Goal: Task Accomplishment & Management: Manage account settings

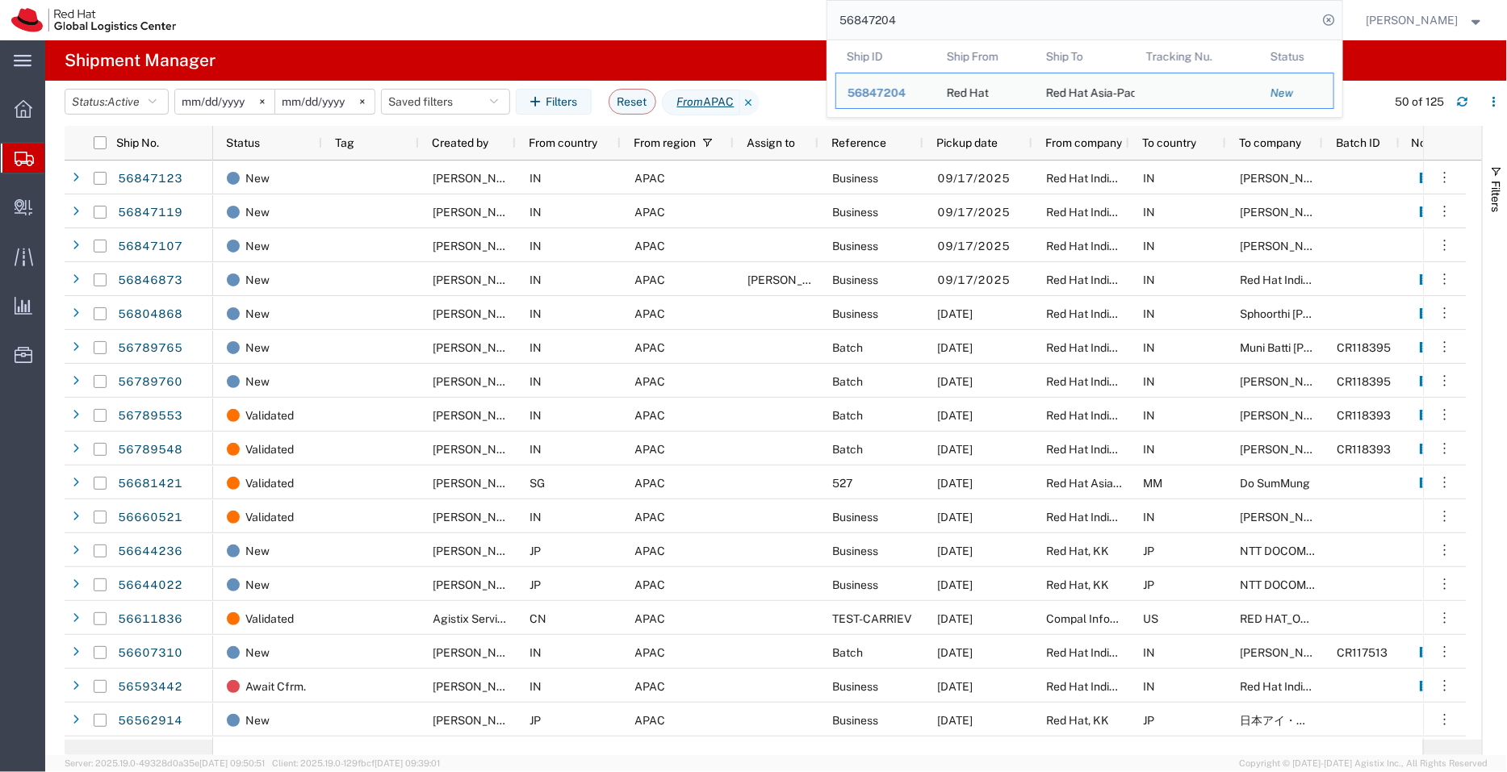
drag, startPoint x: 936, startPoint y: 33, endPoint x: 838, endPoint y: 22, distance: 99.1
click at [838, 22] on input "56847204" at bounding box center [1072, 20] width 491 height 39
paste input "6873"
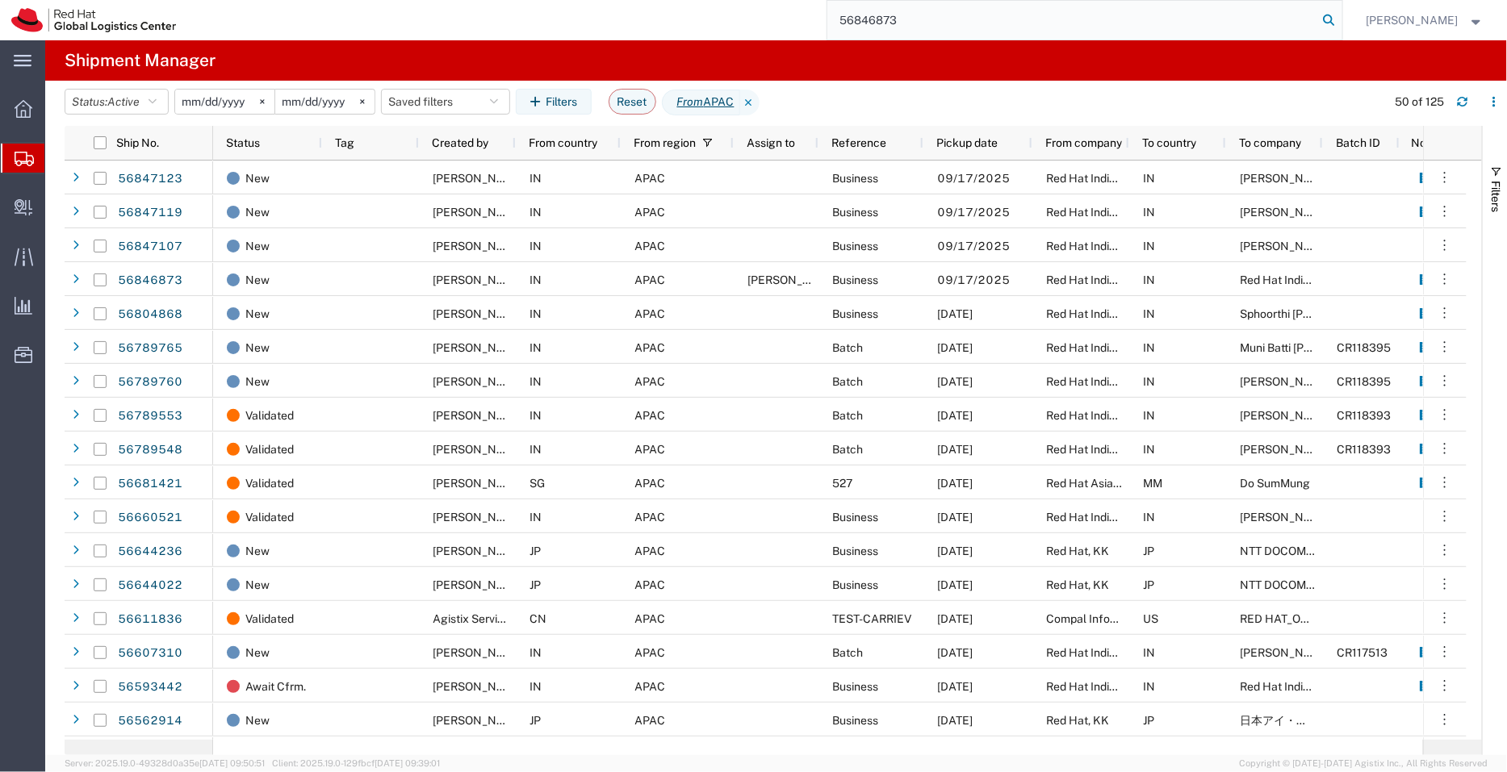
type input "56846873"
click at [1340, 23] on icon at bounding box center [1329, 20] width 23 height 23
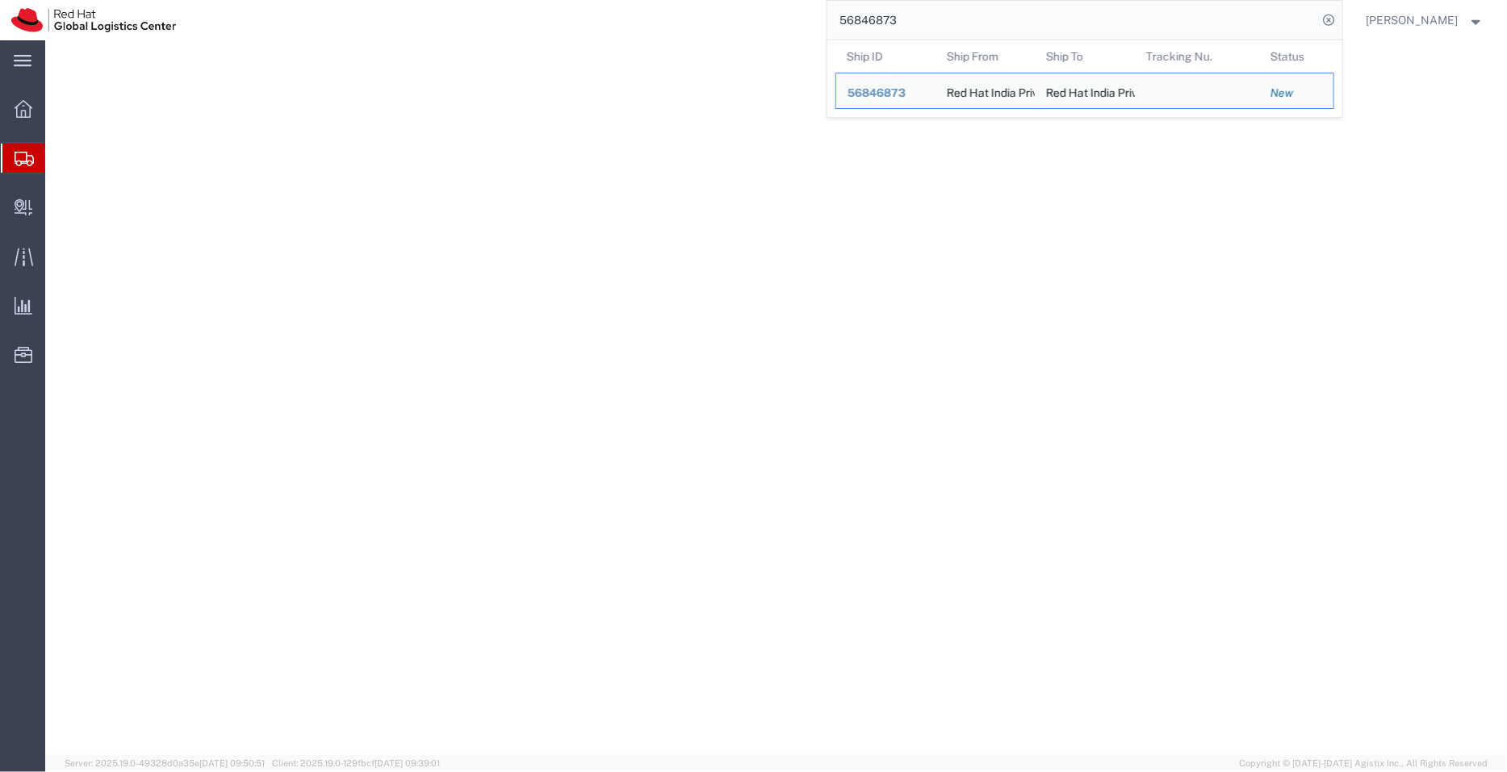
select select "37986"
select select "37948"
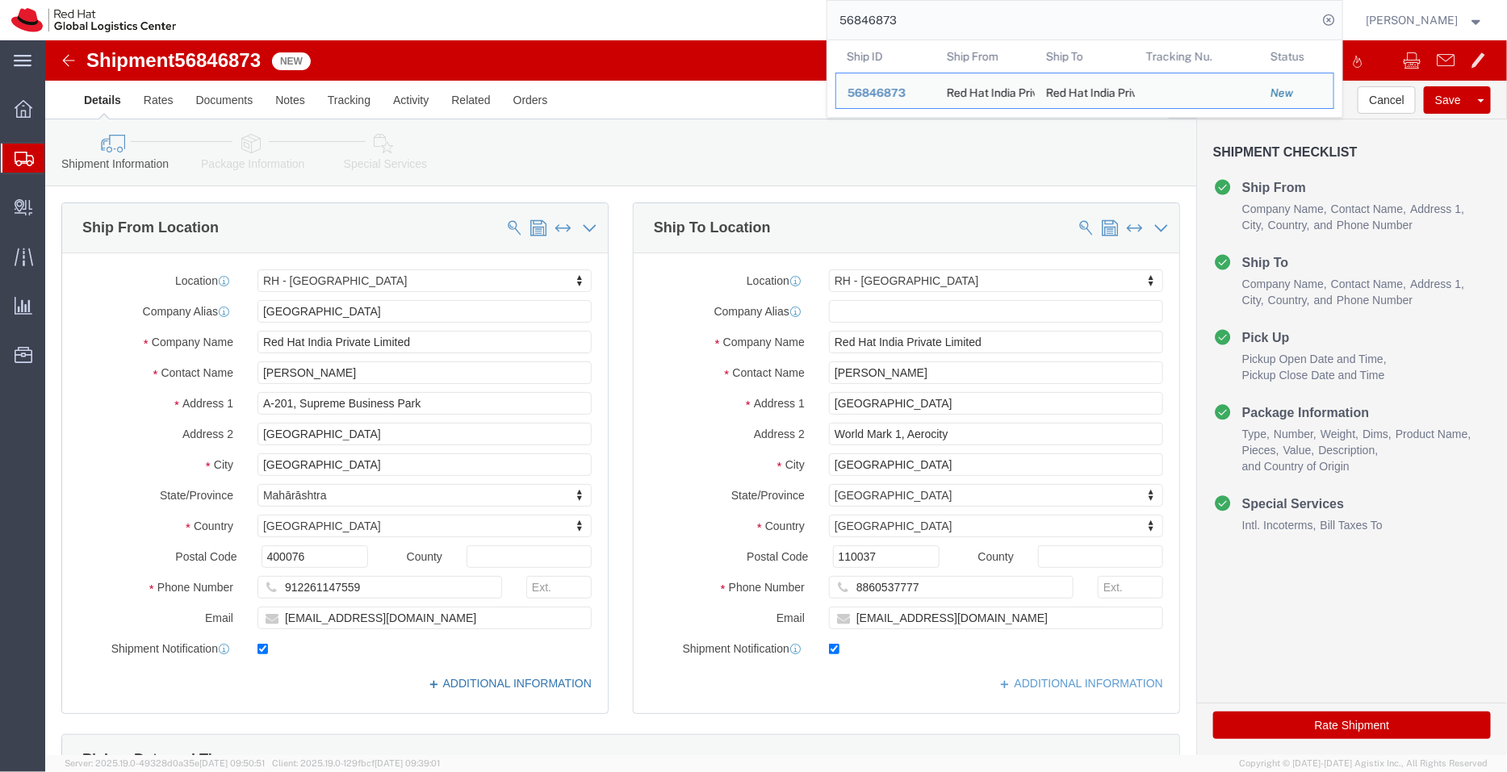
click link "ADDITIONAL INFORMATION"
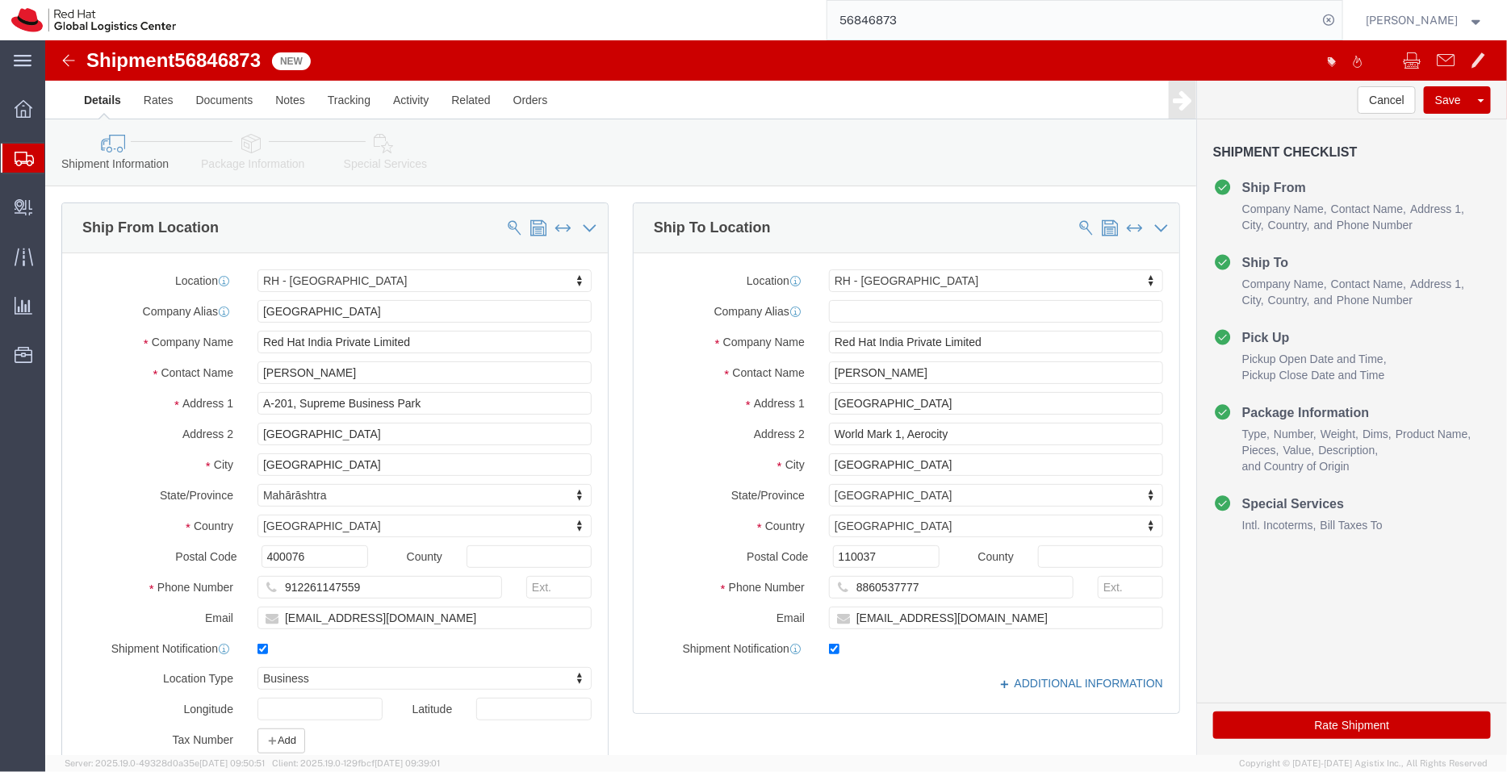
click link "ADDITIONAL INFORMATION"
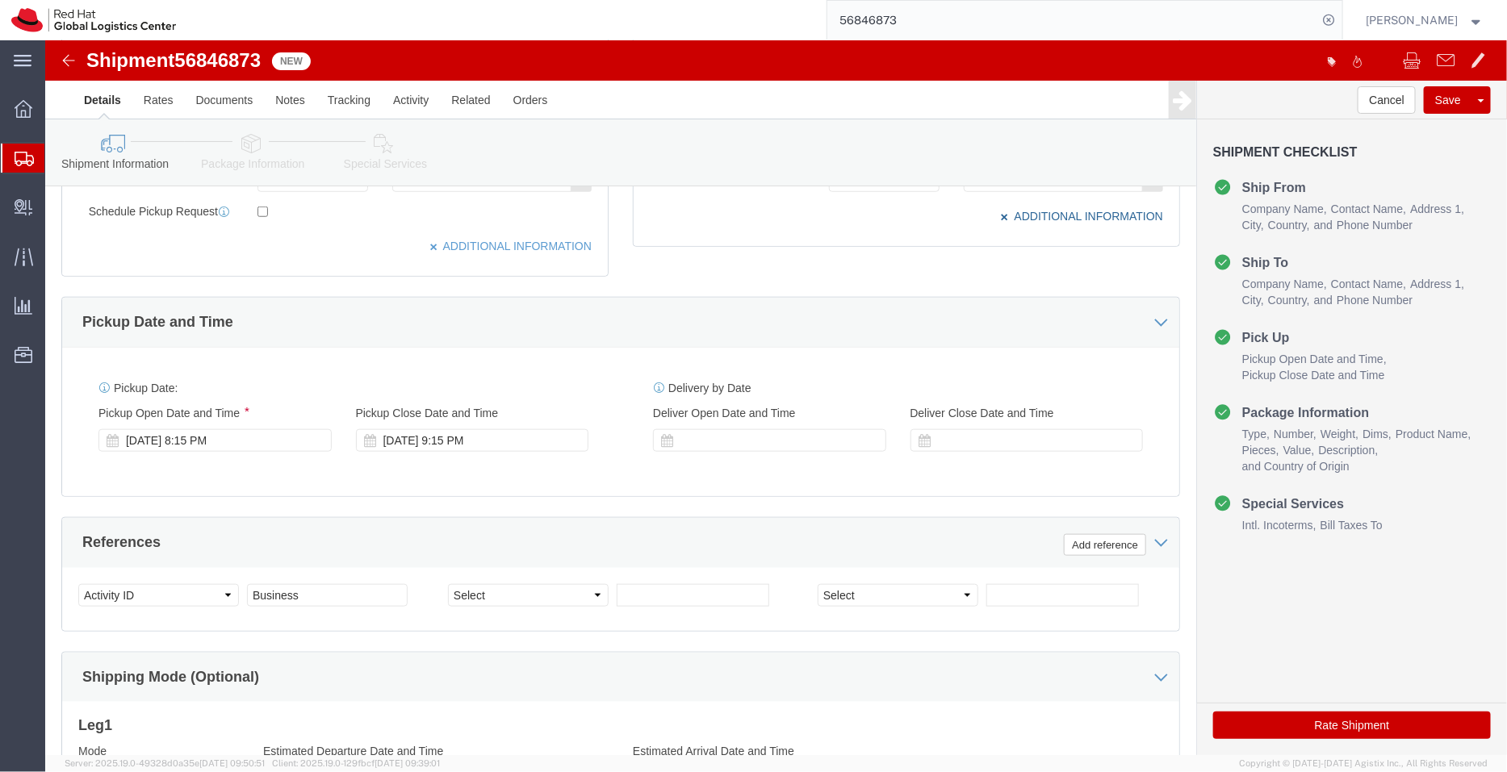
scroll to position [597, 0]
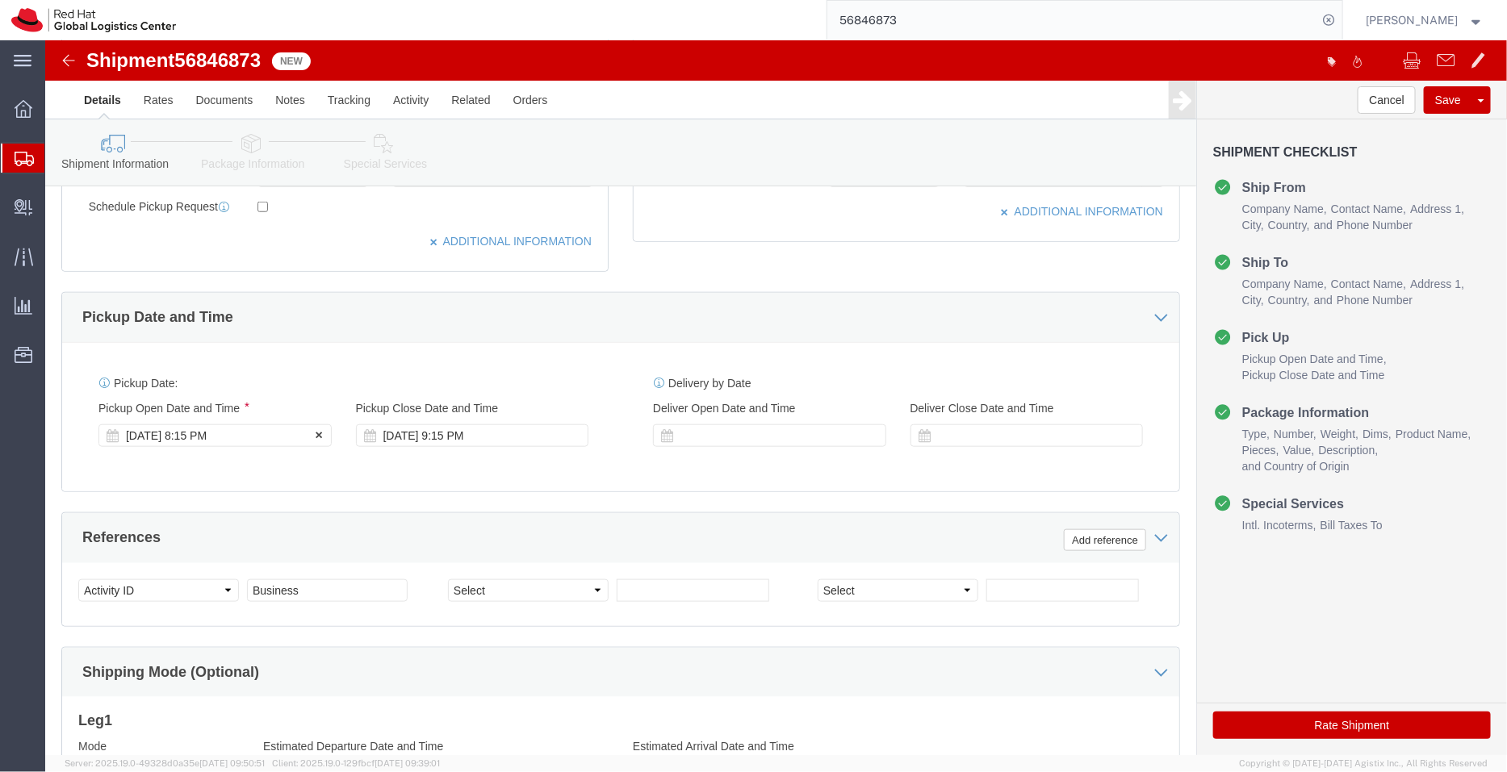
click div "[DATE] 8:15 PM"
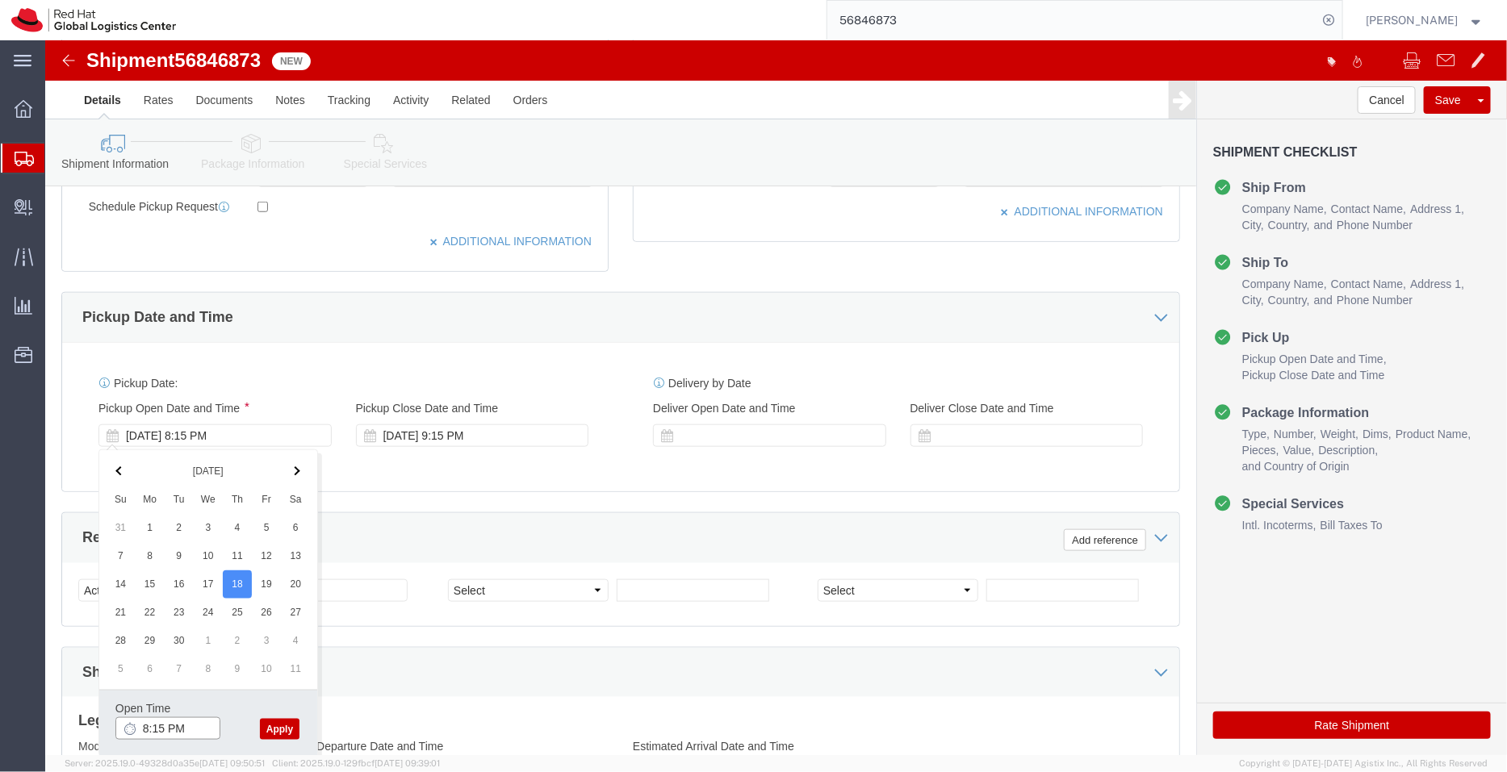
click input "8:15 PM"
type input "4:30 PM"
click button "Apply"
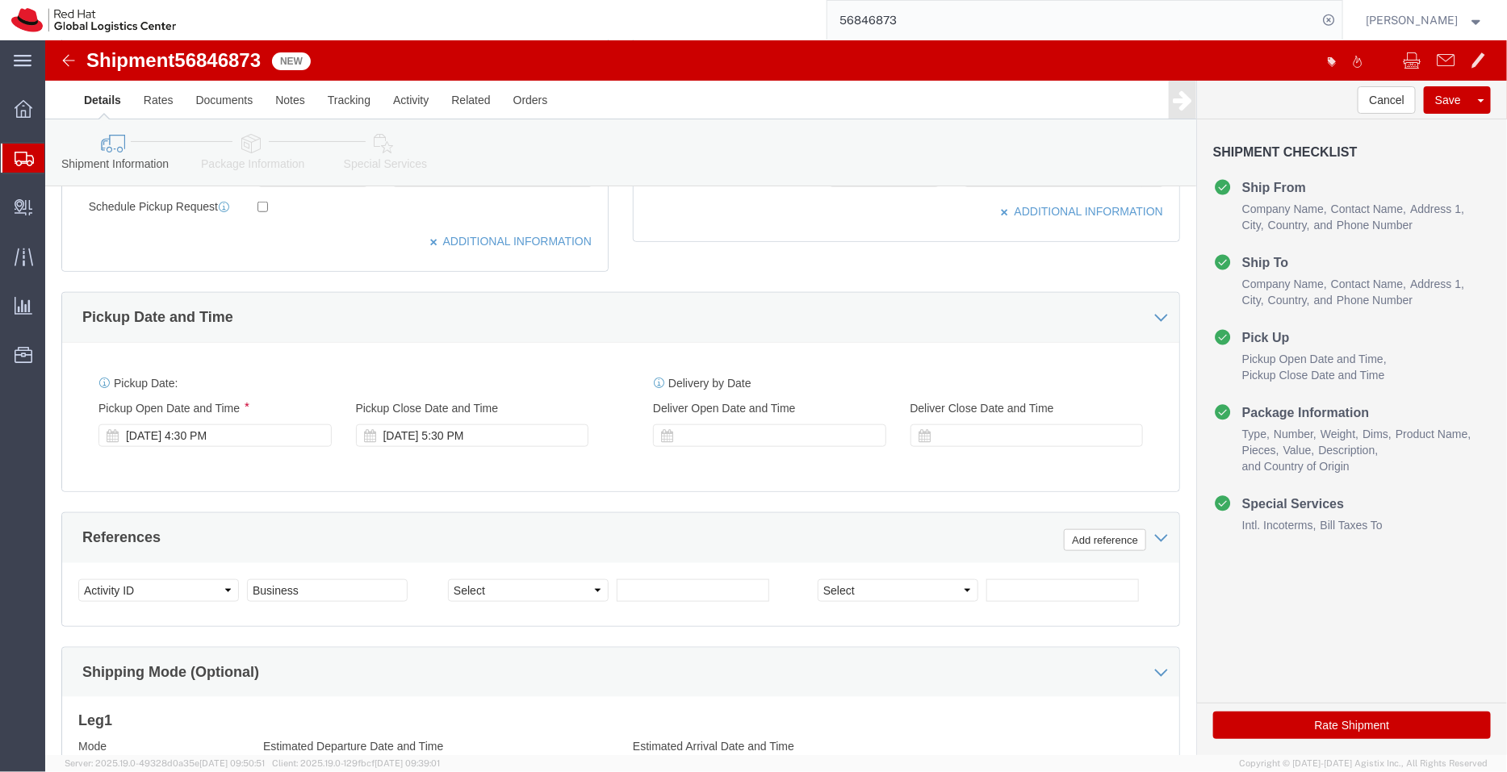
scroll to position [826, 0]
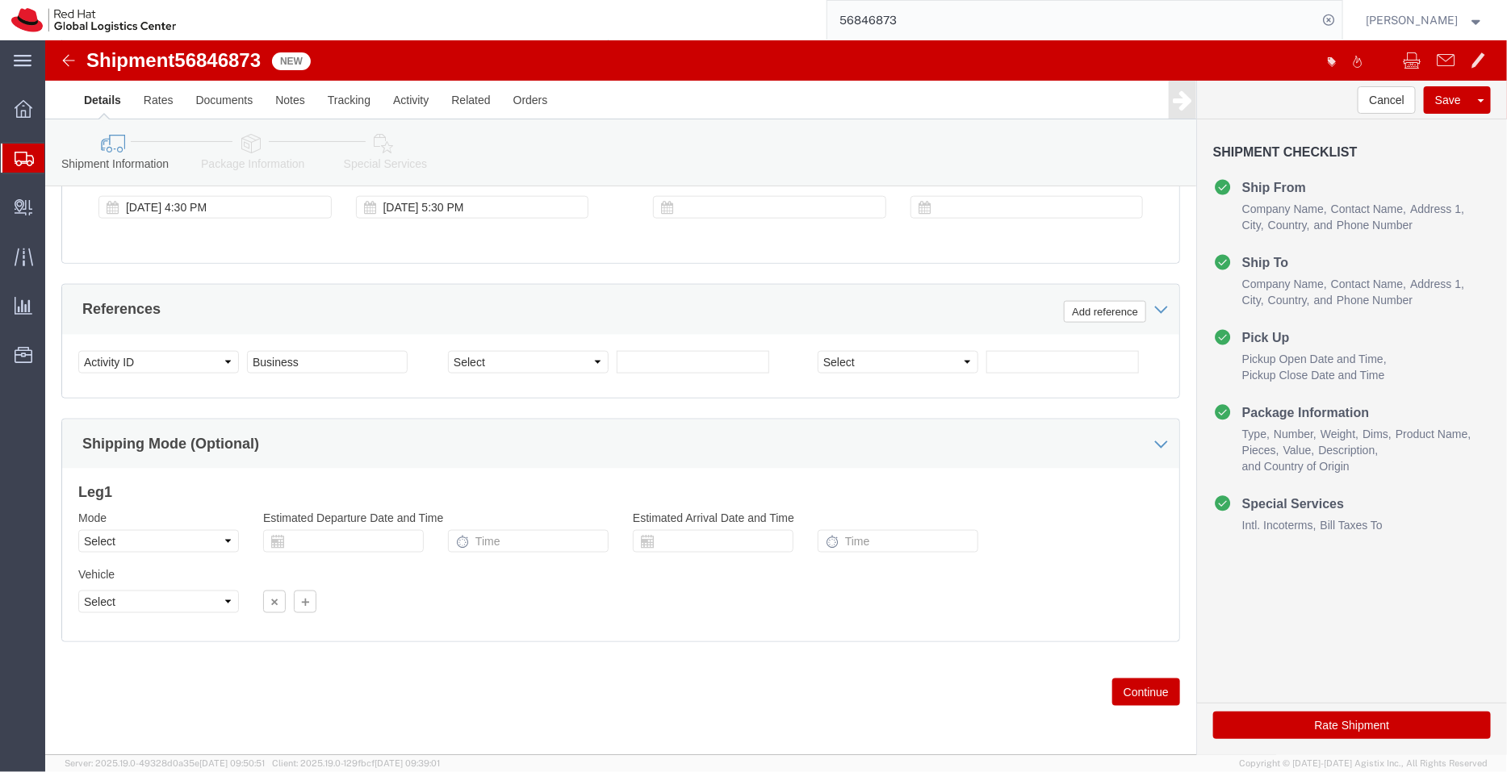
click icon
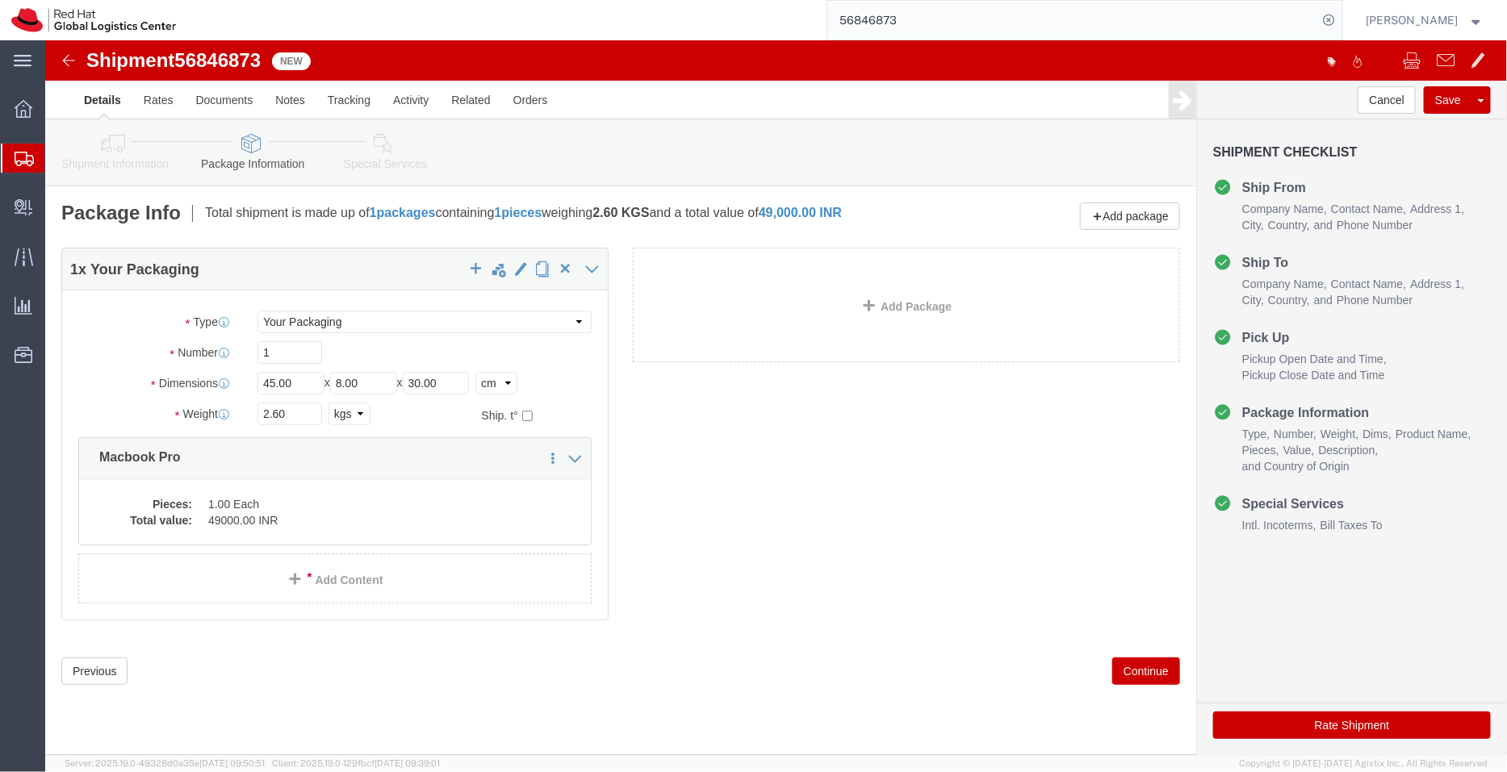
drag, startPoint x: 214, startPoint y: 109, endPoint x: 260, endPoint y: 179, distance: 83.9
click dd "49000.00 INR"
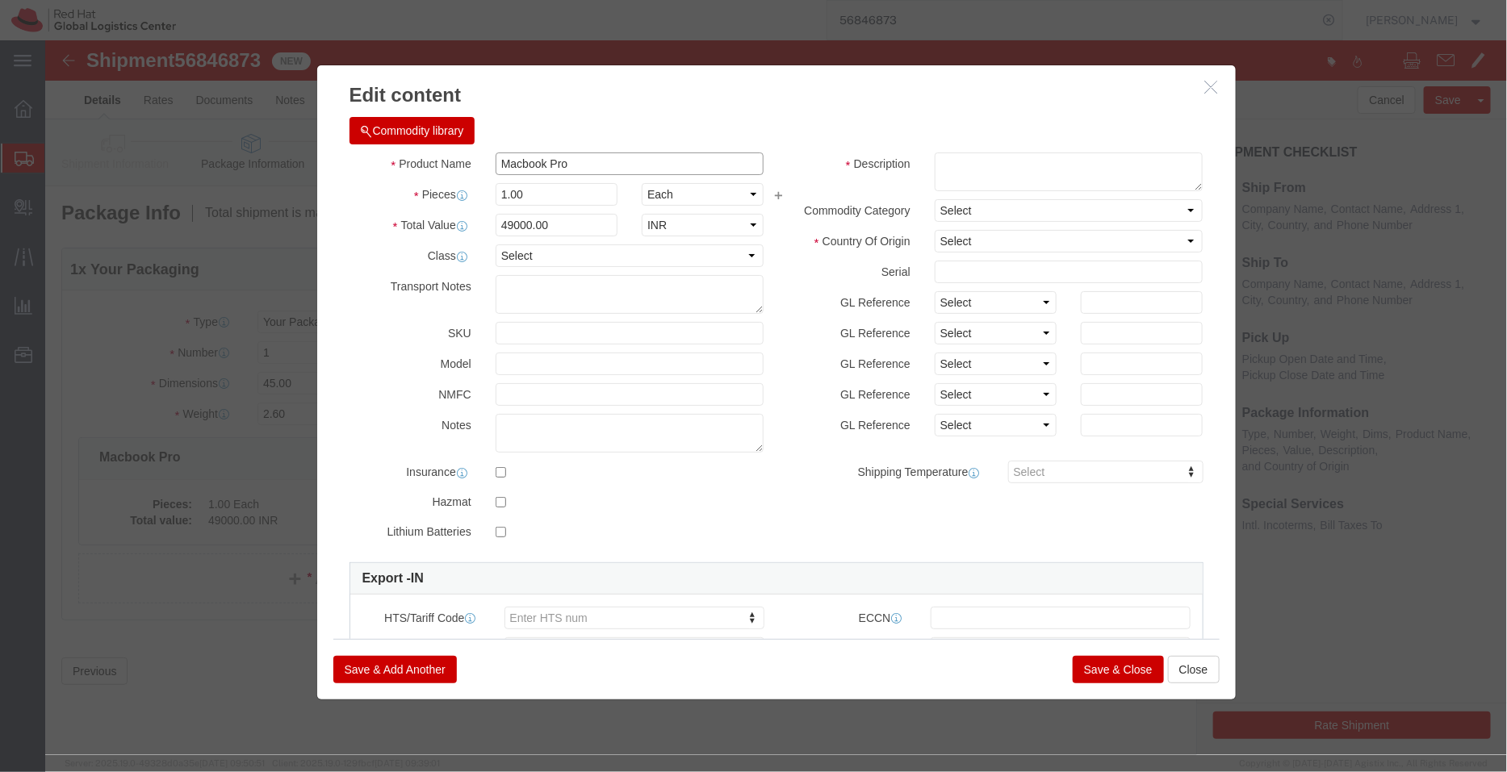
click input "Macbook Pro"
type input "Laptop - Apple Macbook Pro"
click textarea
type textarea "Internal transfer to associate - not for resale"
click select "Select [GEOGRAPHIC_DATA] [GEOGRAPHIC_DATA] [GEOGRAPHIC_DATA] [GEOGRAPHIC_DATA] …"
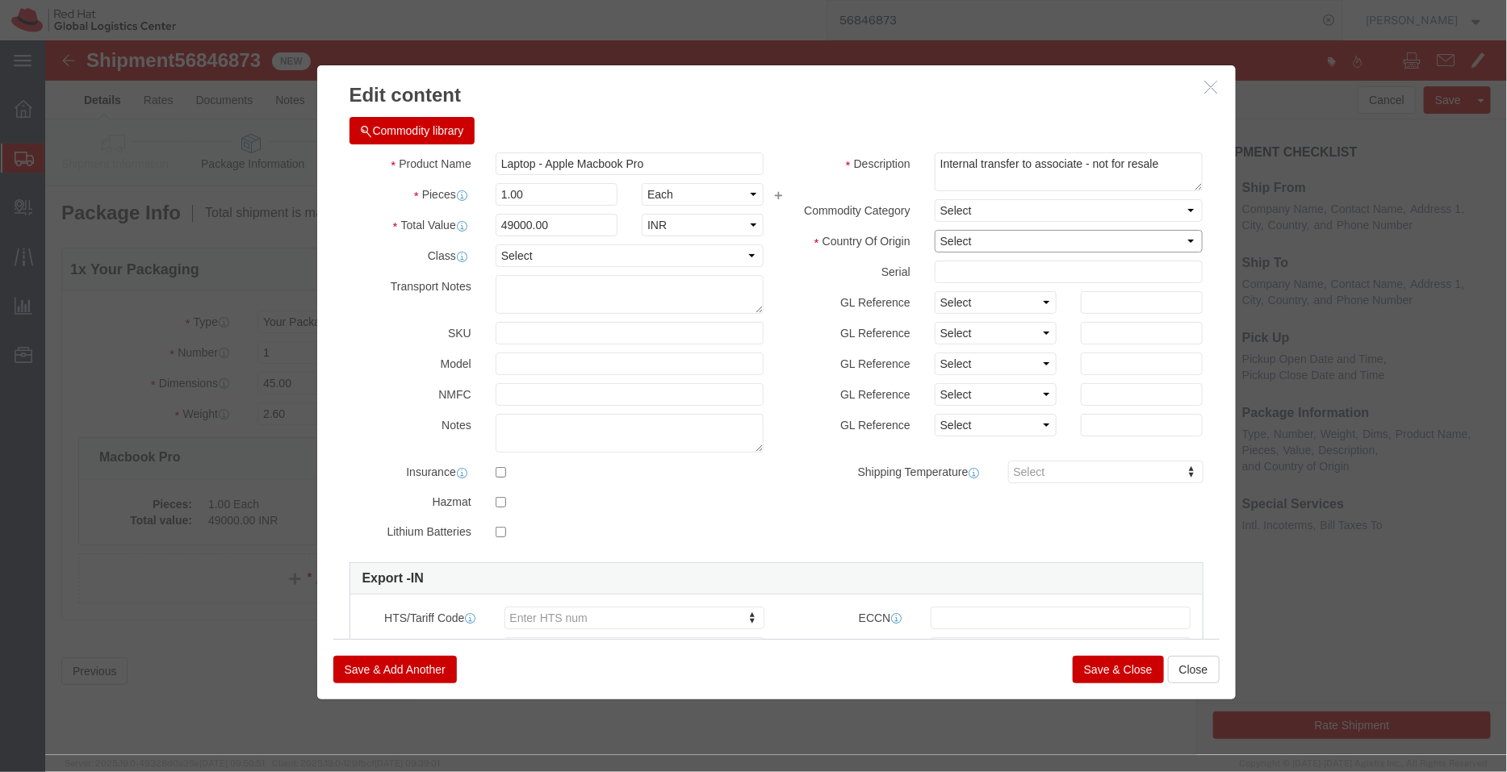
select select "CN"
click select "Select [GEOGRAPHIC_DATA] [GEOGRAPHIC_DATA] [GEOGRAPHIC_DATA] [GEOGRAPHIC_DATA] …"
drag, startPoint x: 516, startPoint y: 186, endPoint x: 333, endPoint y: 189, distance: 183.2
click div "Total Value 49000.00 Select ADP AED AFN ALL AMD AOA ARS ATS AUD AWG AZN BAM BBD…"
type input "37000"
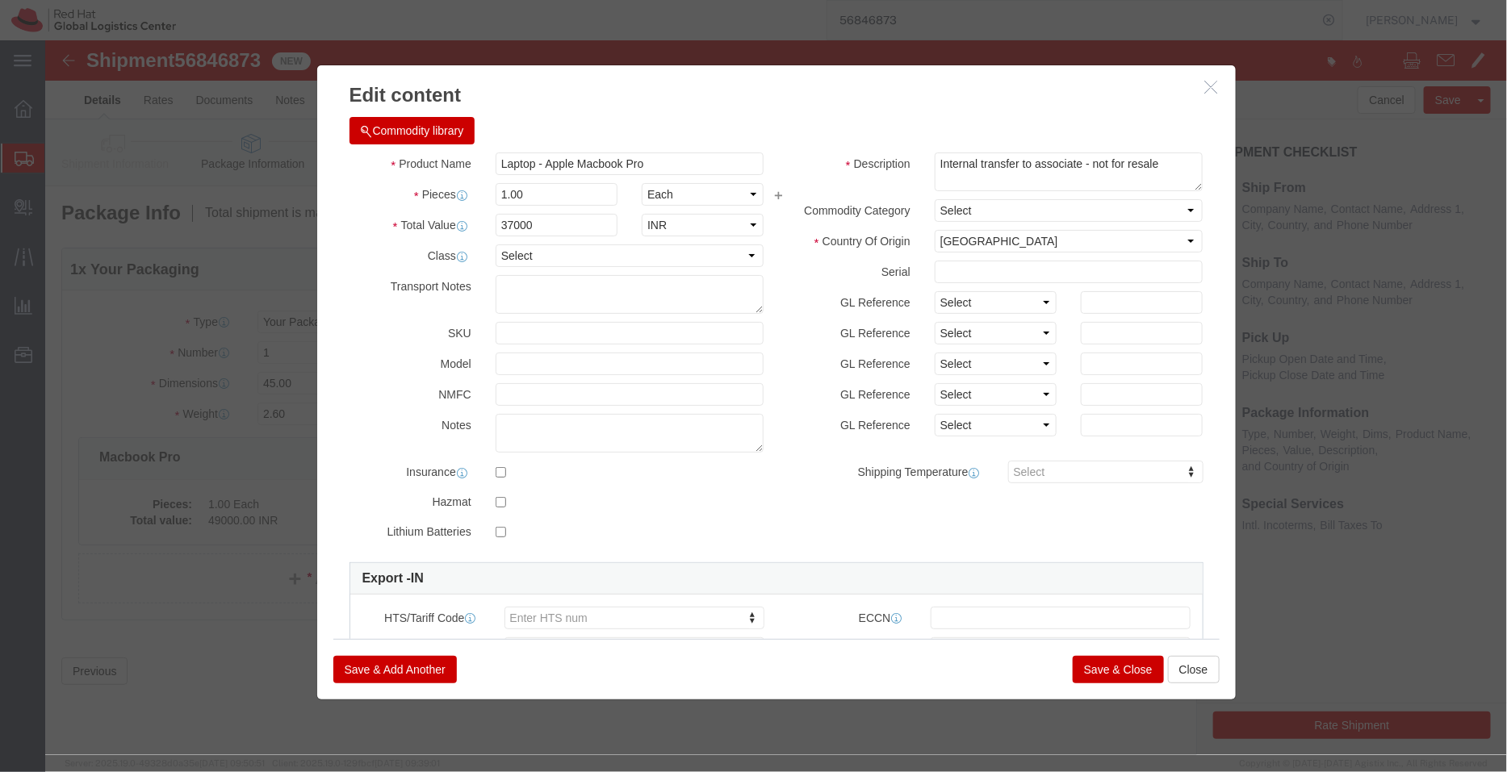
click div "Commodity library"
click button "Save & Close"
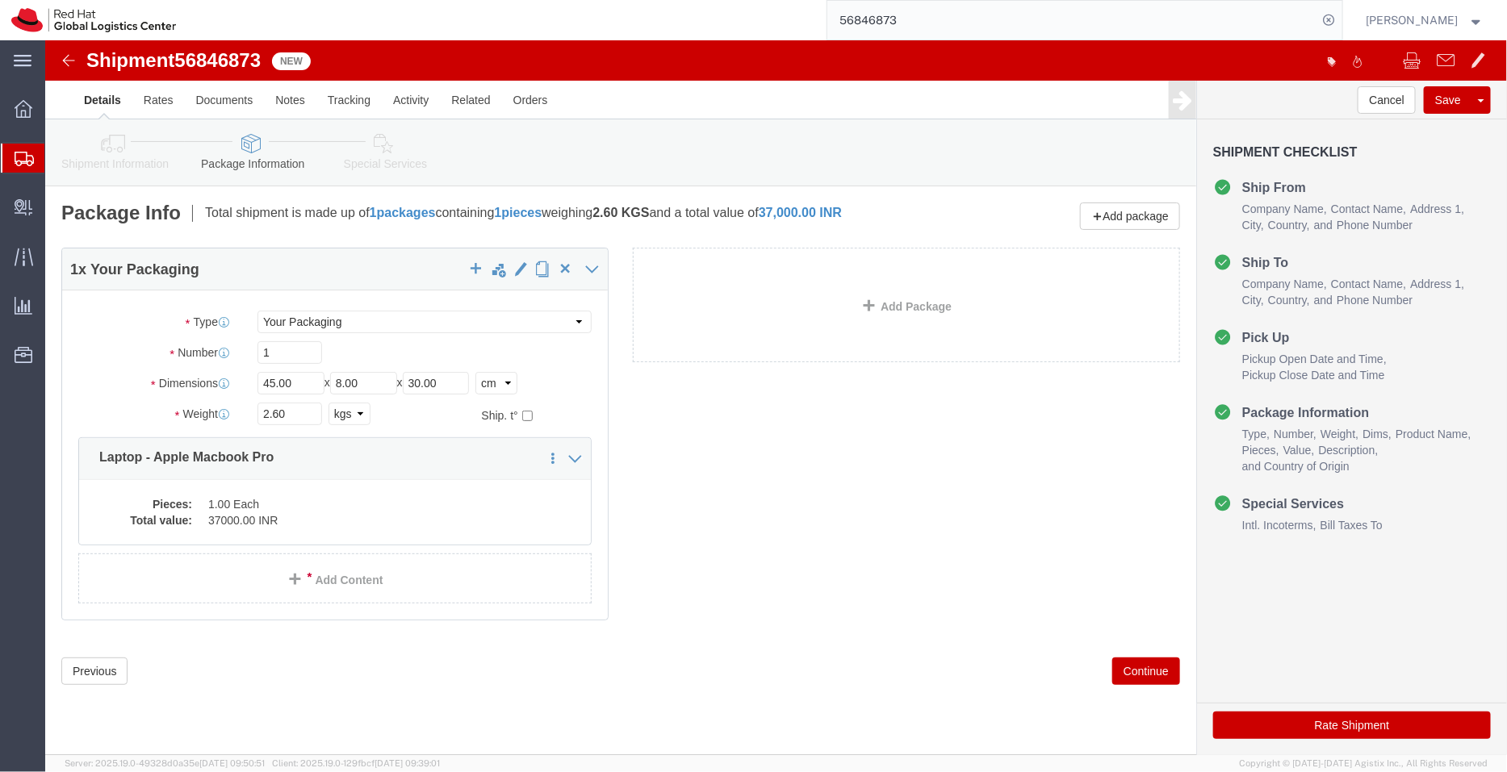
click icon
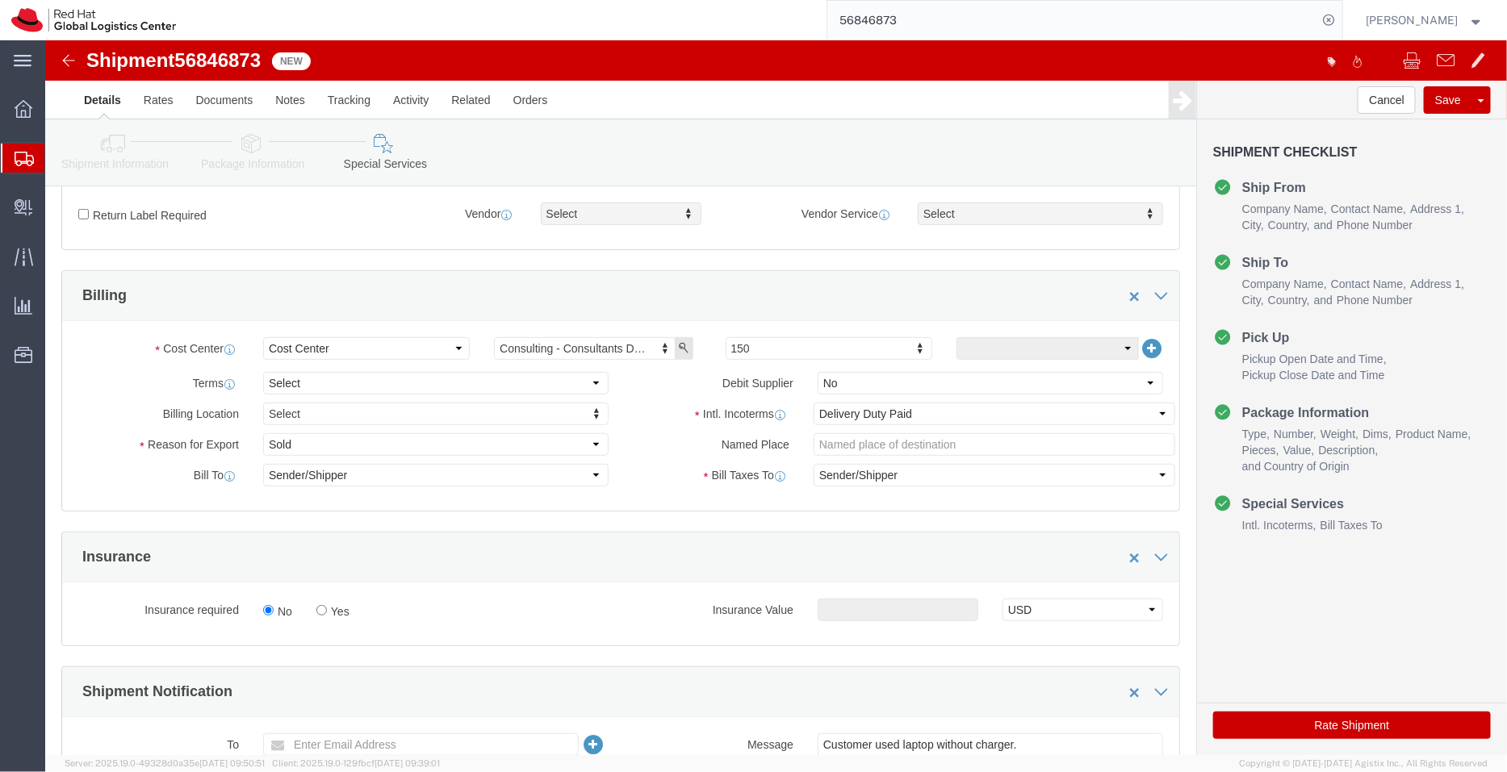
scroll to position [307, 0]
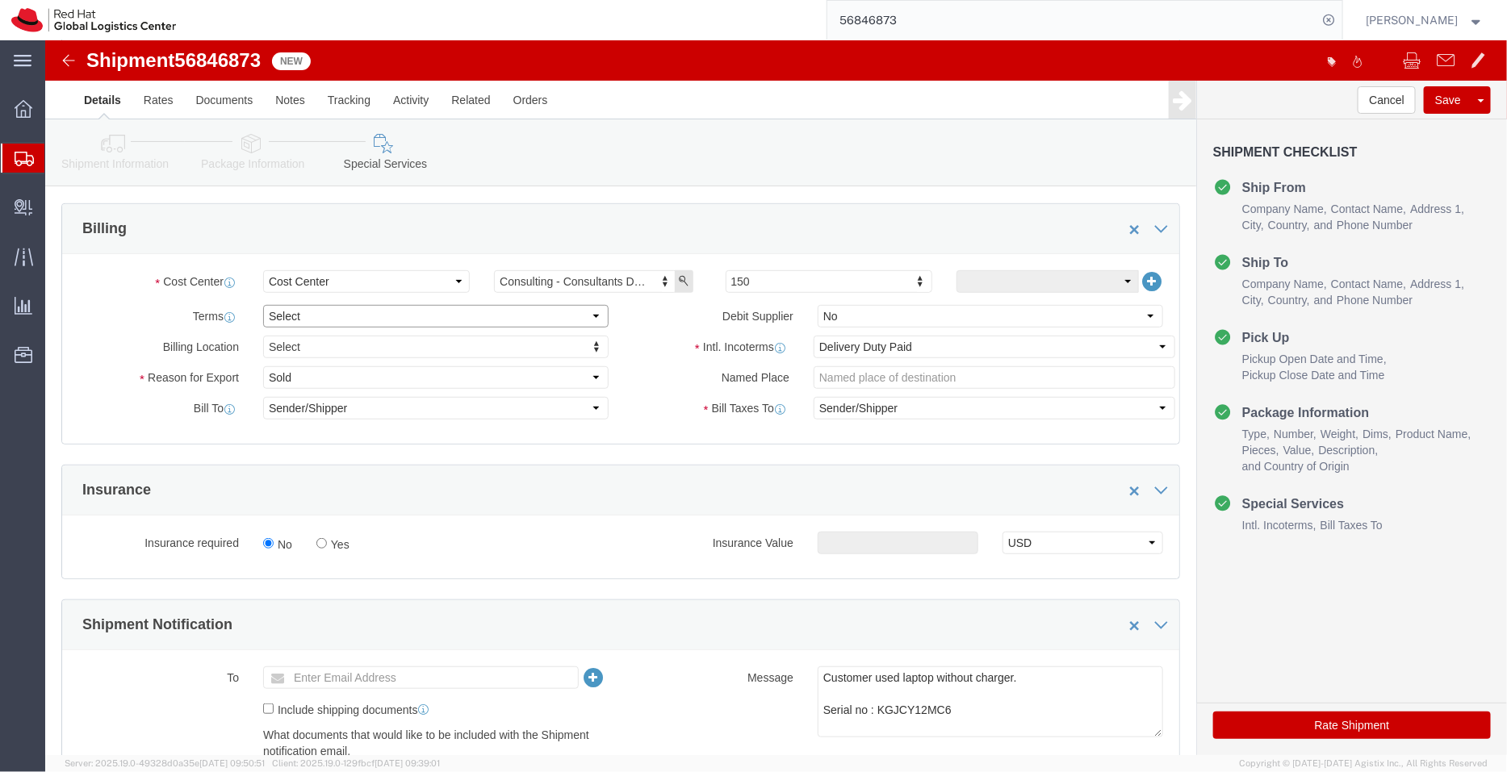
click select "Select Free of Charge Free of Cost NET 30 NET 45 NET 60 See Comment"
select select "FREE_OF_COST"
click select "Select Free of Charge Free of Cost NET 30 NET 45 NET 60 See Comment"
click select "Select Gift Personal Effects Repair/Warranty Return Sample Sold Temporary/Not S…"
select select "SAMPLE"
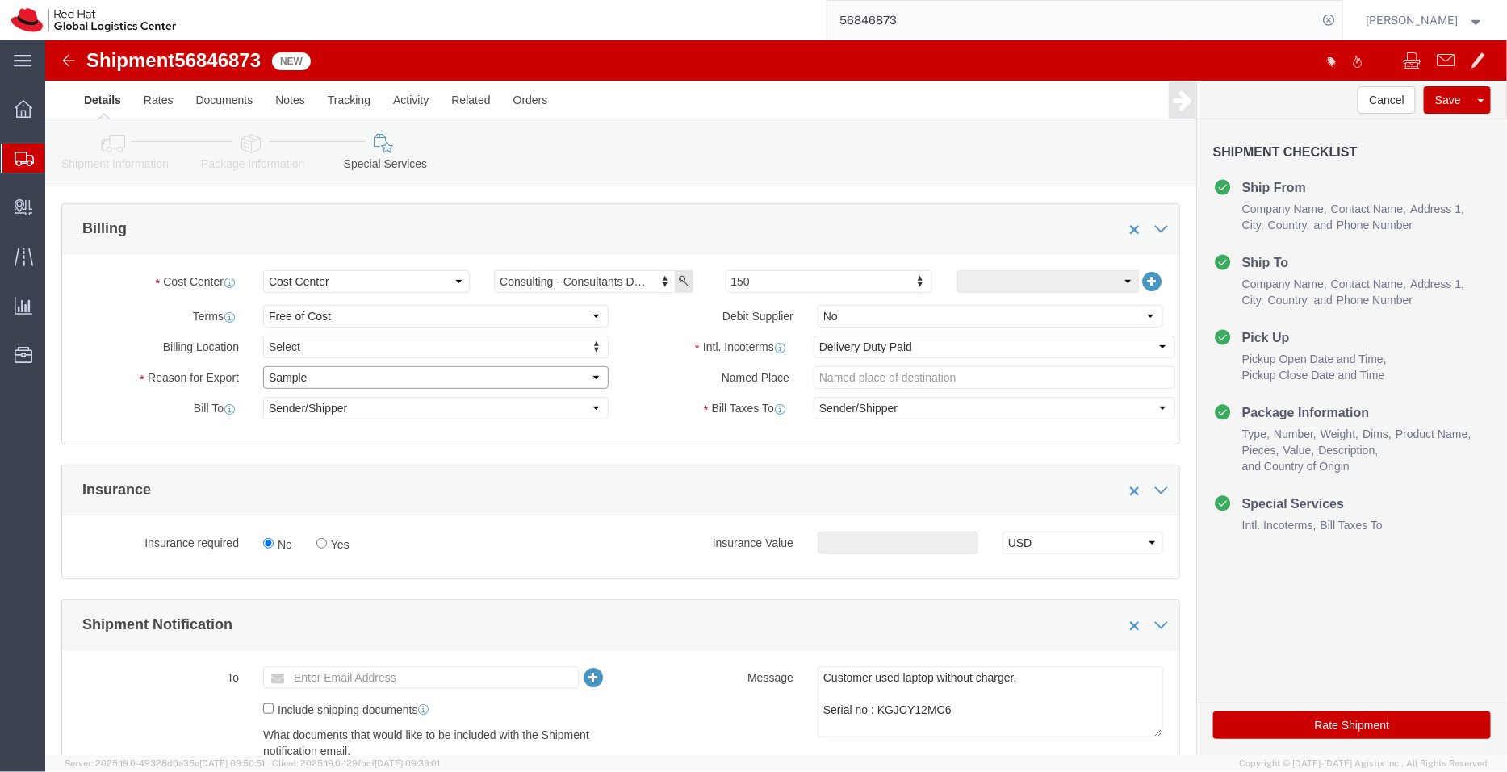
click select "Select Gift Personal Effects Repair/Warranty Return Sample Sold Temporary/Not S…"
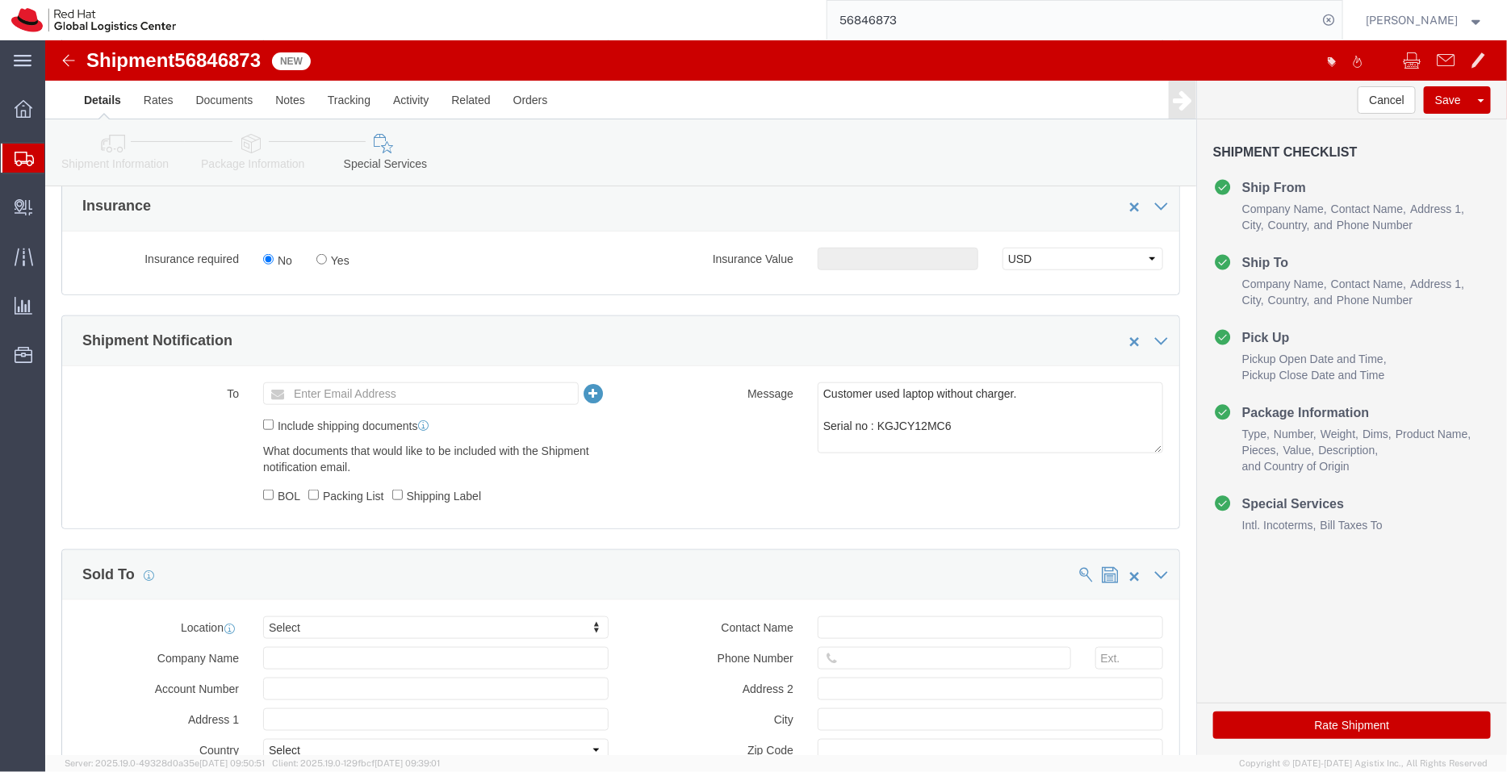
scroll to position [600, 0]
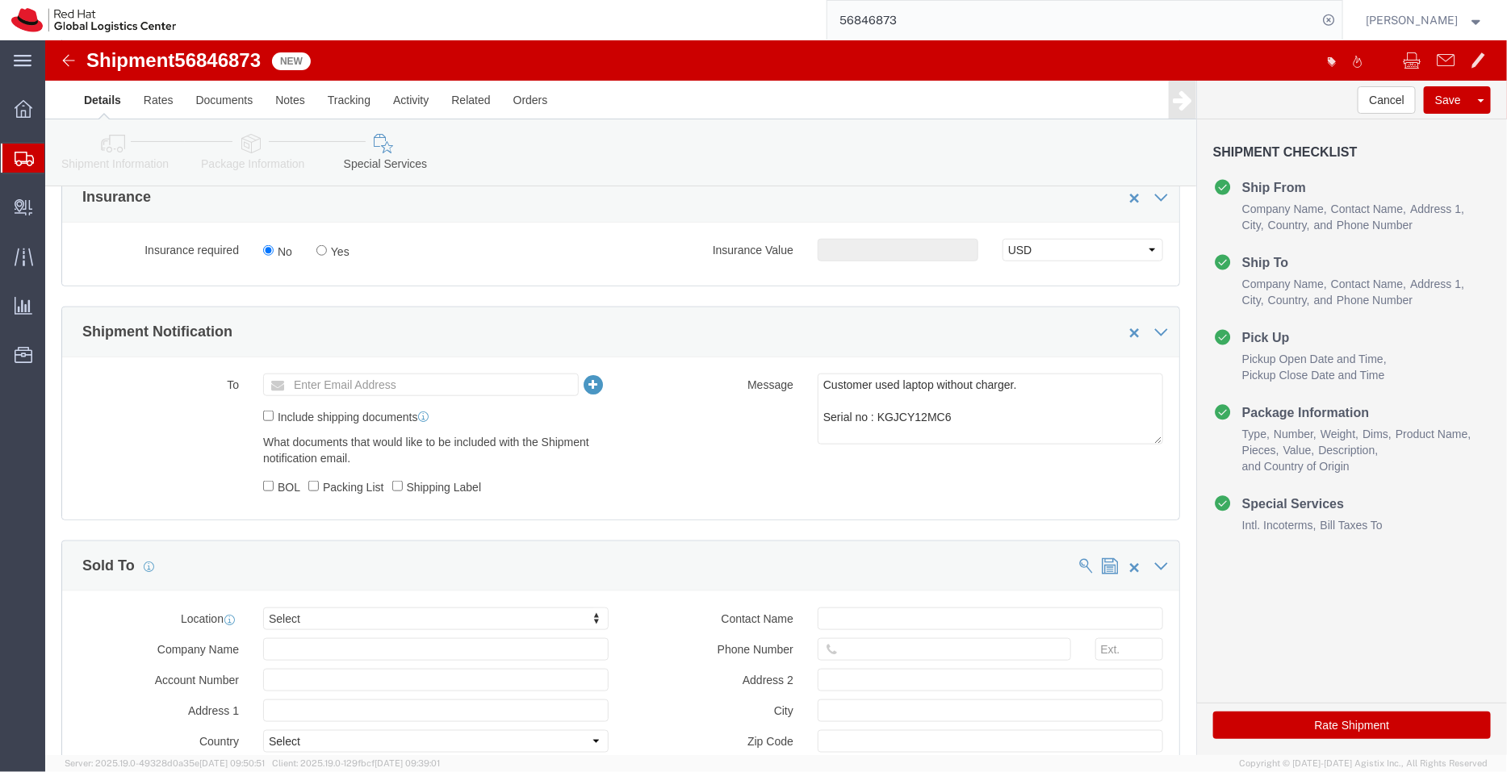
click ul "Enter Email Address"
type input "[EMAIL_ADDRESS][DOMAIN_NAME]"
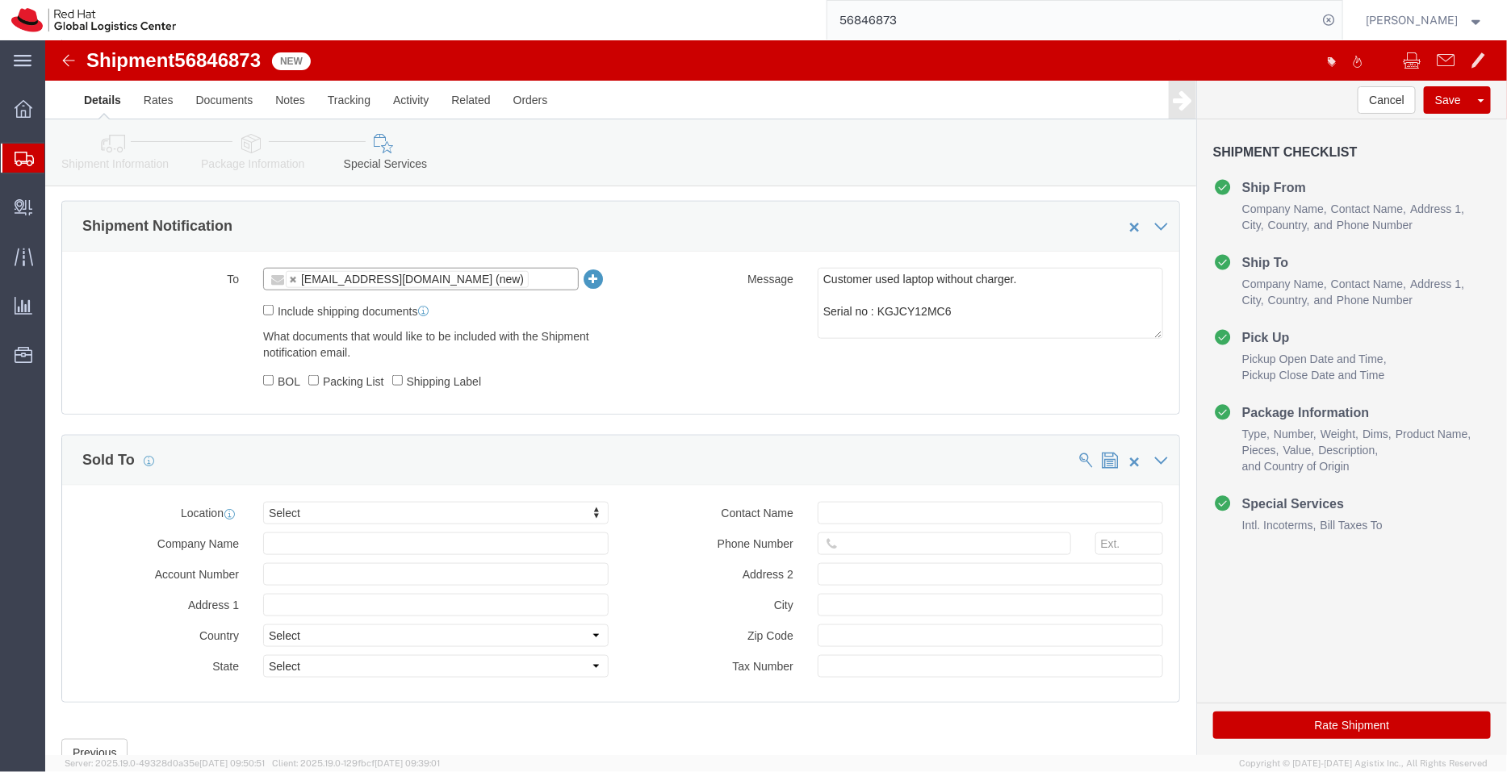
scroll to position [767, 0]
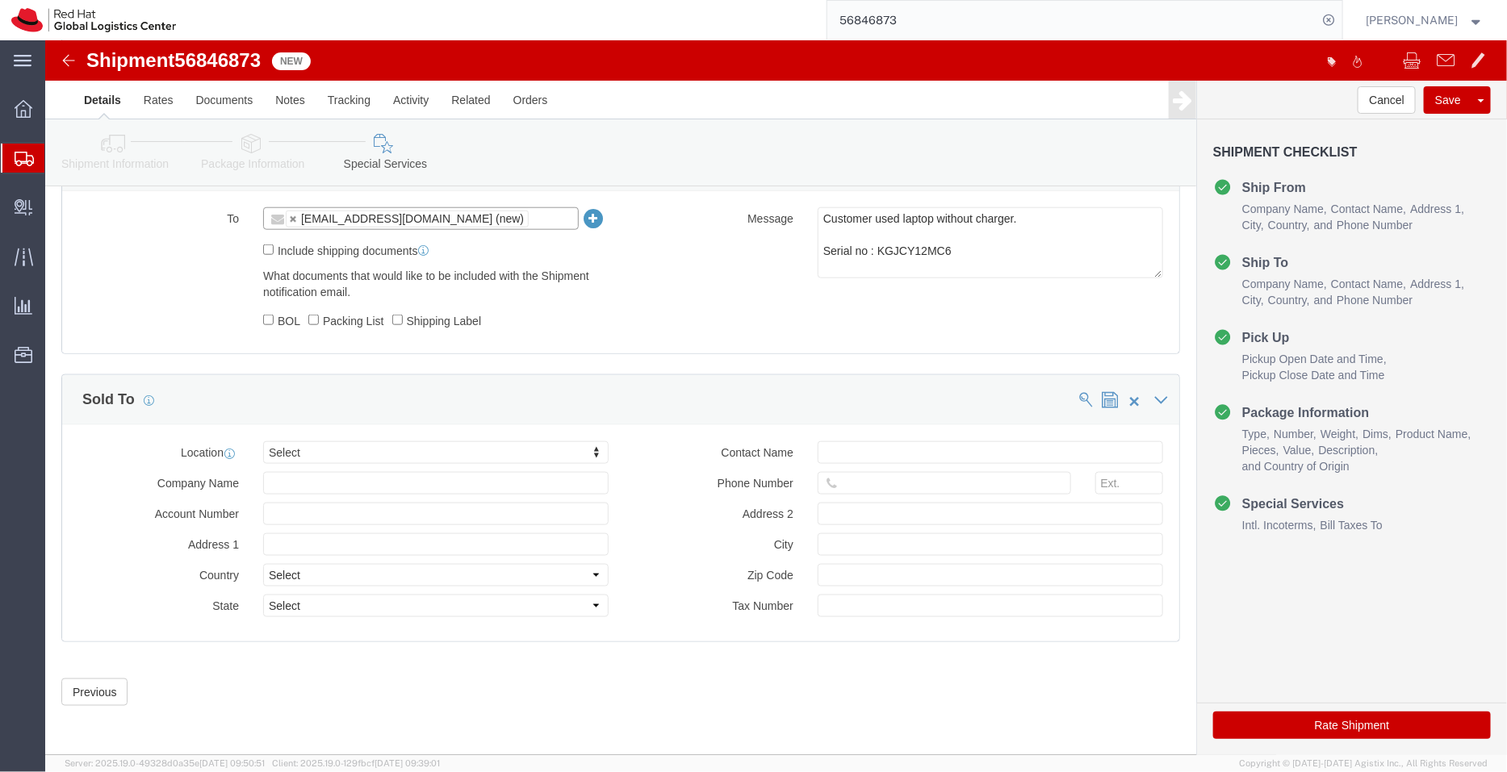
click icon
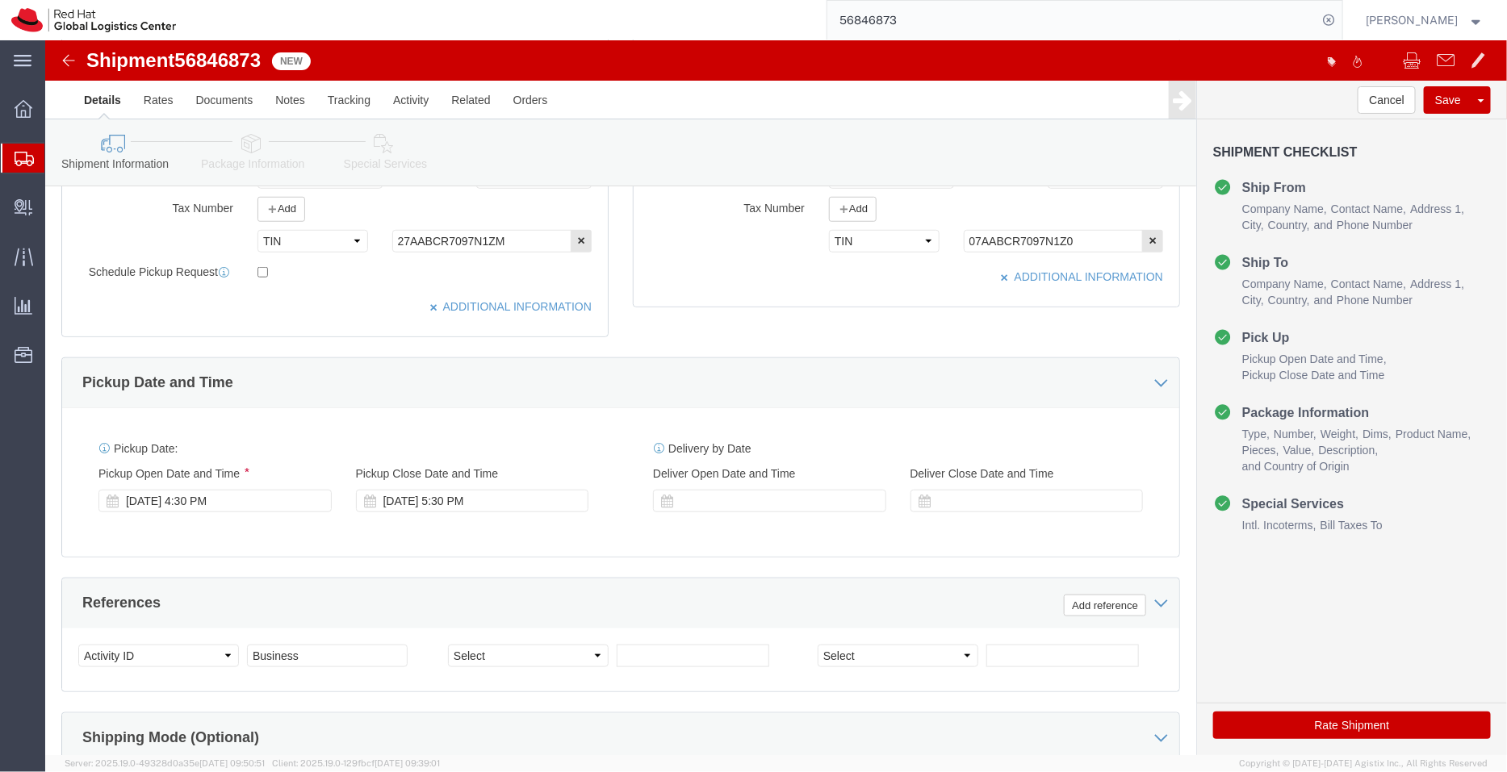
scroll to position [534, 0]
click icon
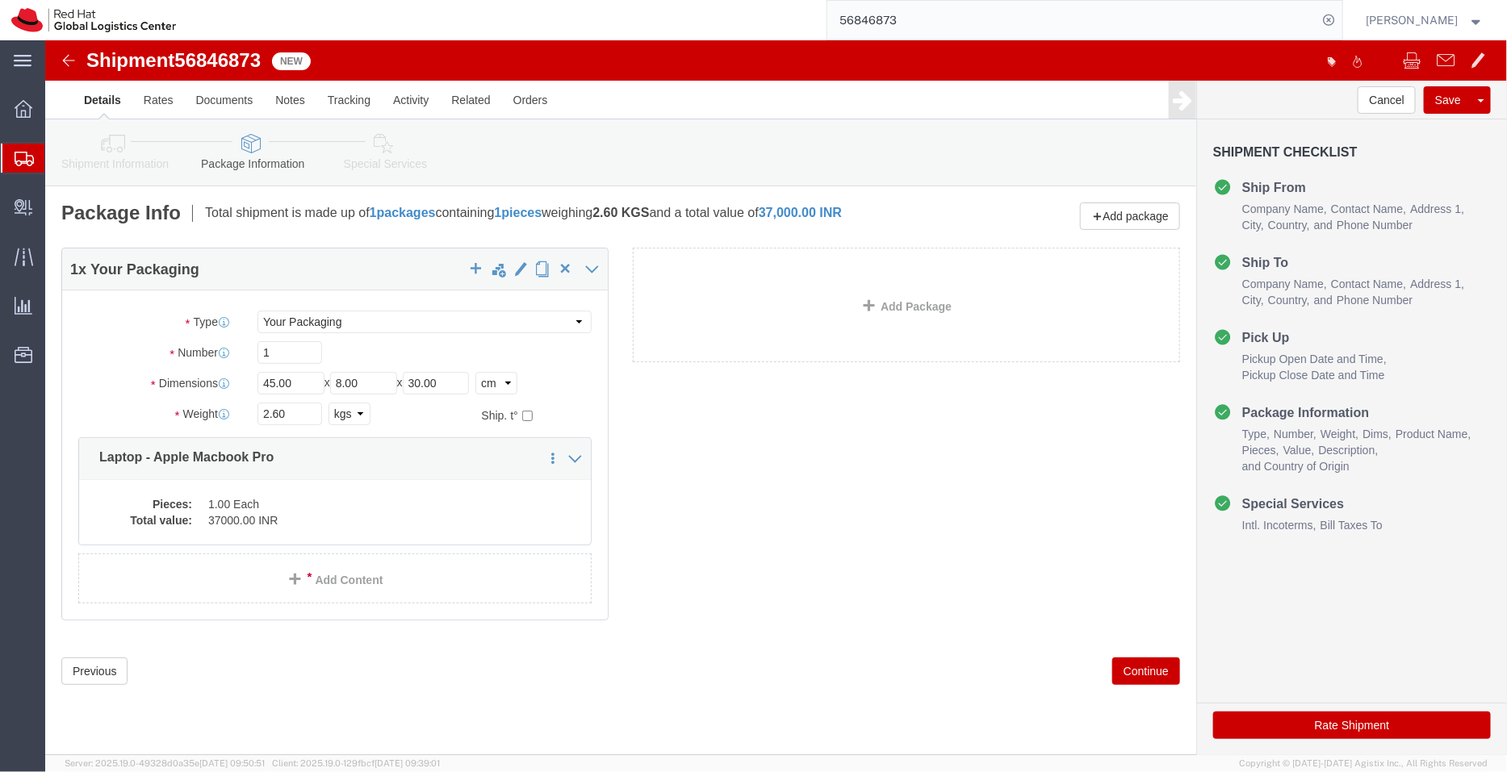
click icon
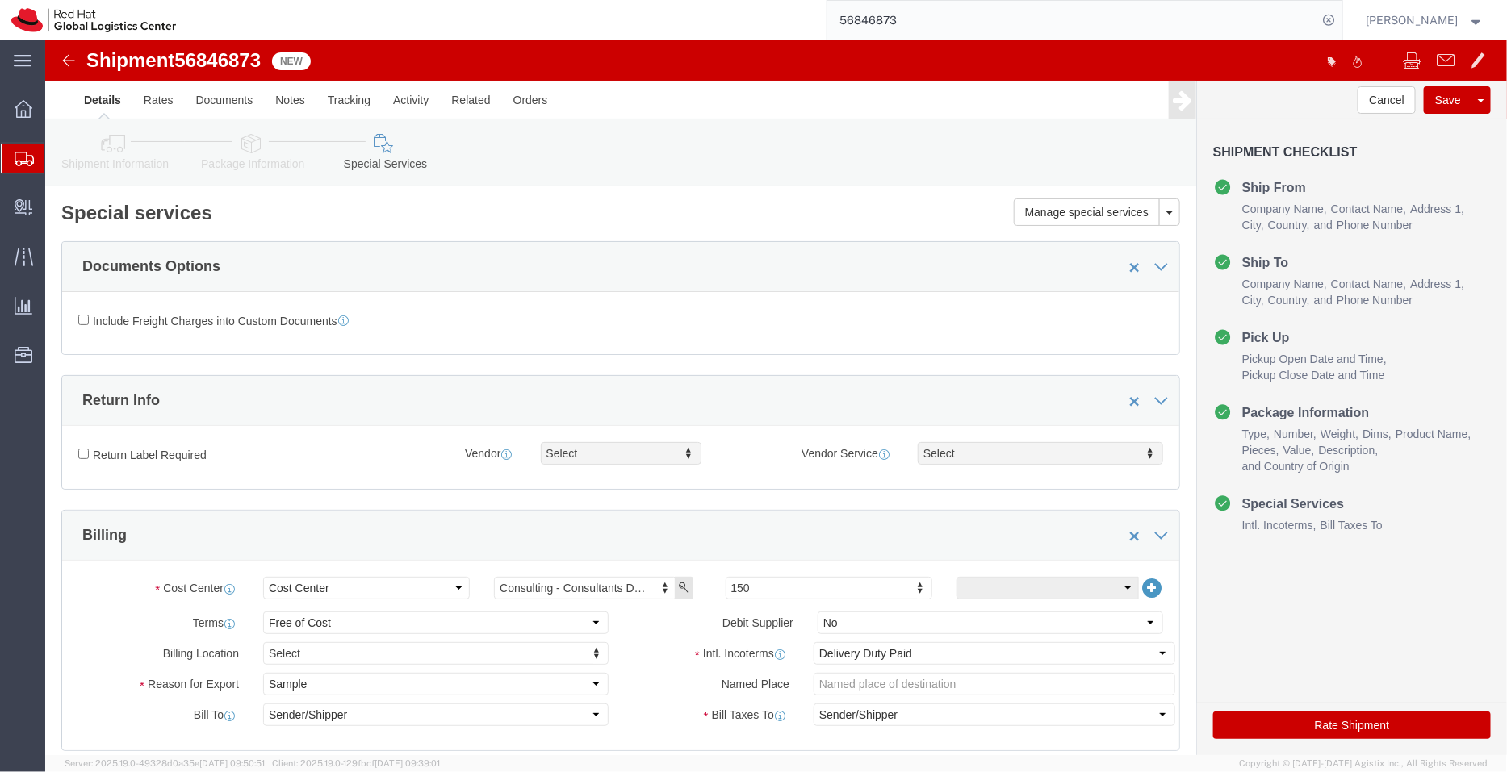
click icon
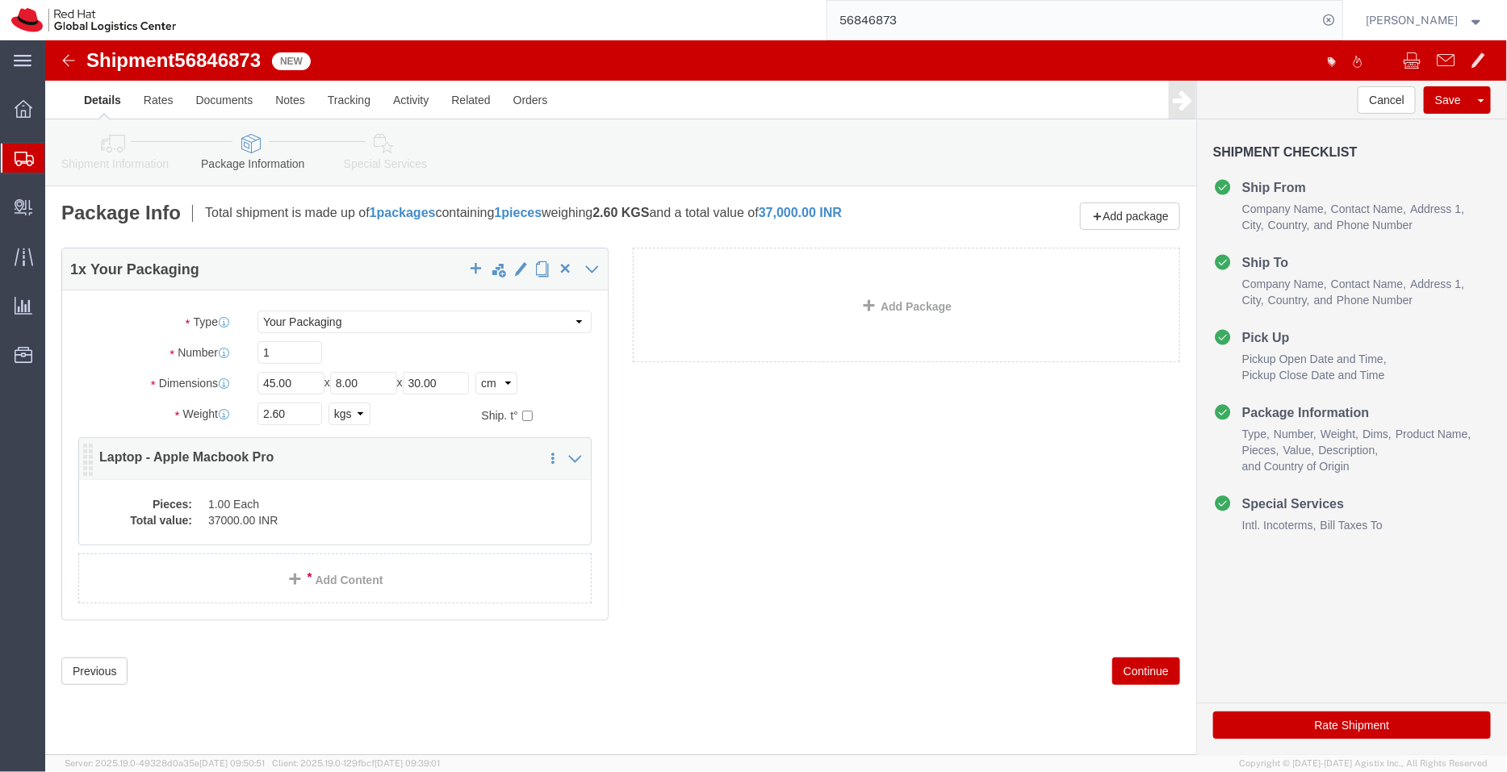
click dd "1.00 Each"
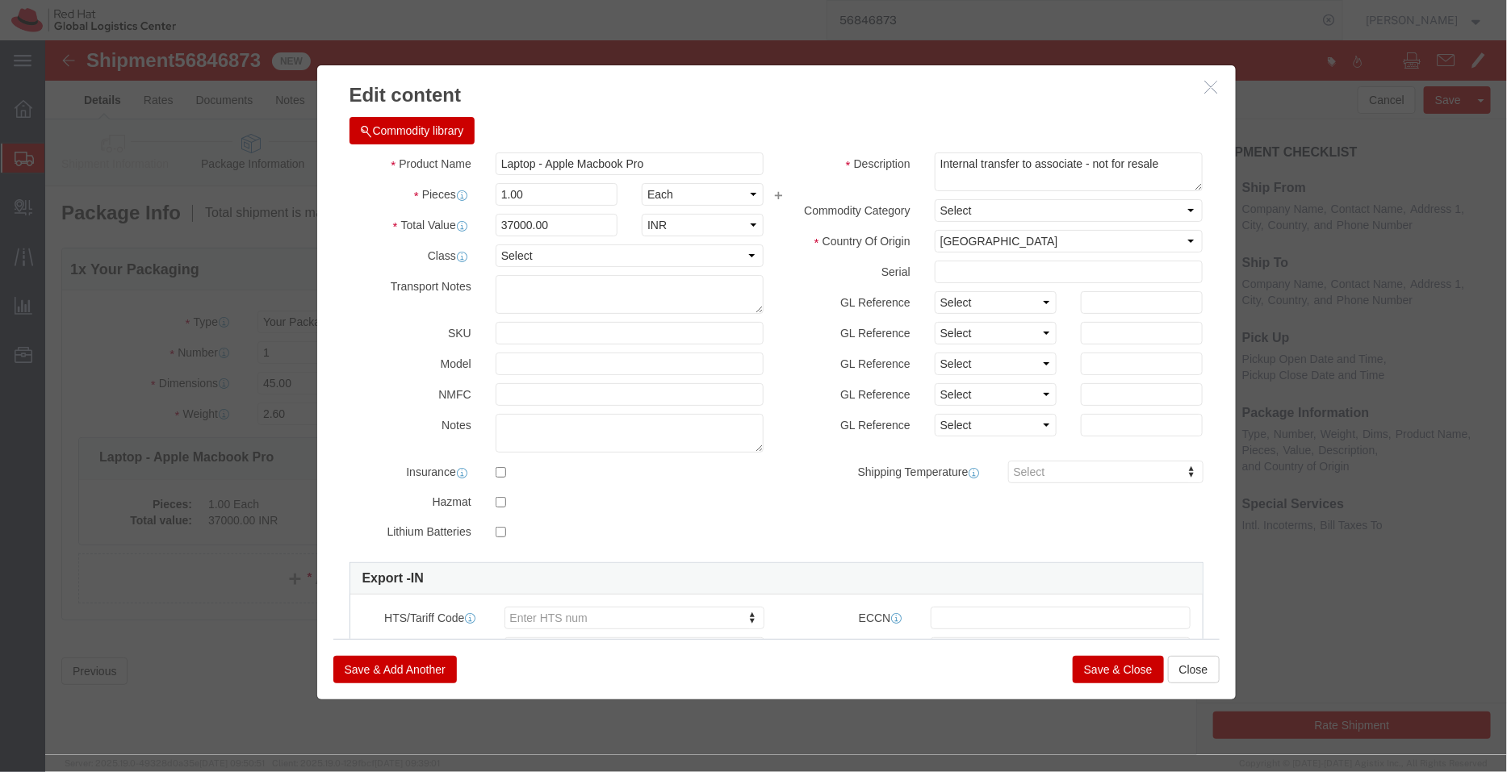
click button "Save & Close"
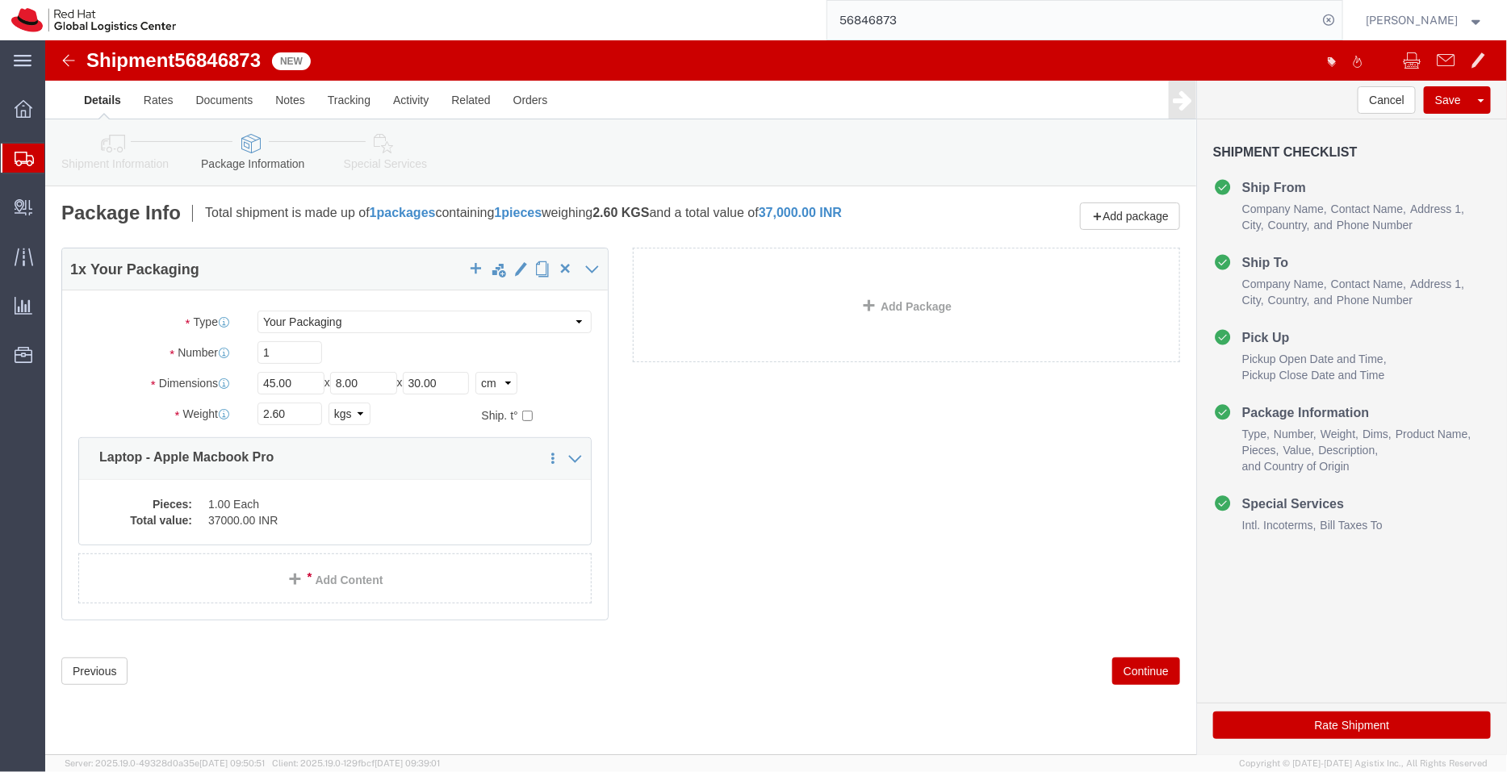
click icon
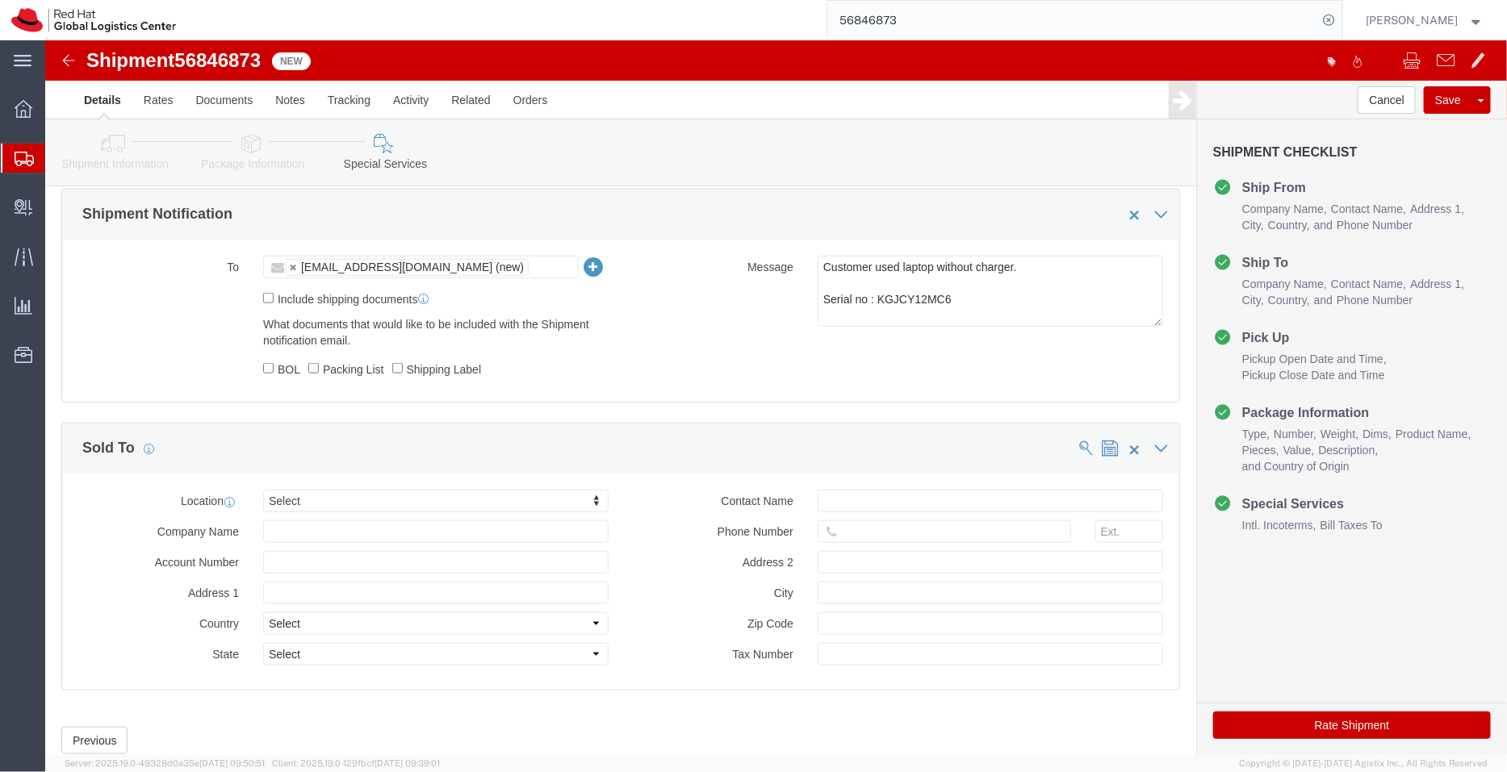
scroll to position [730, 0]
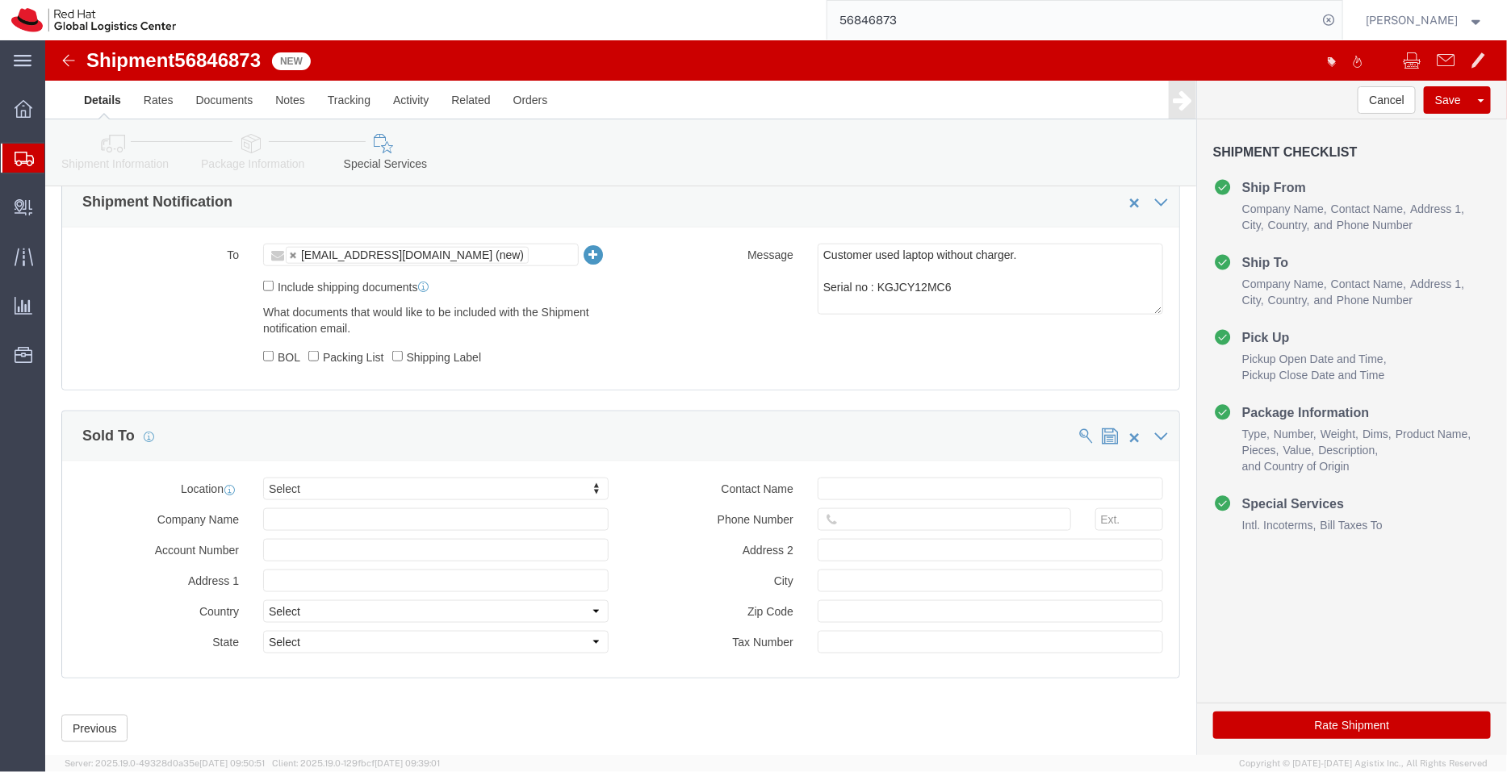
click button "Rate Shipment"
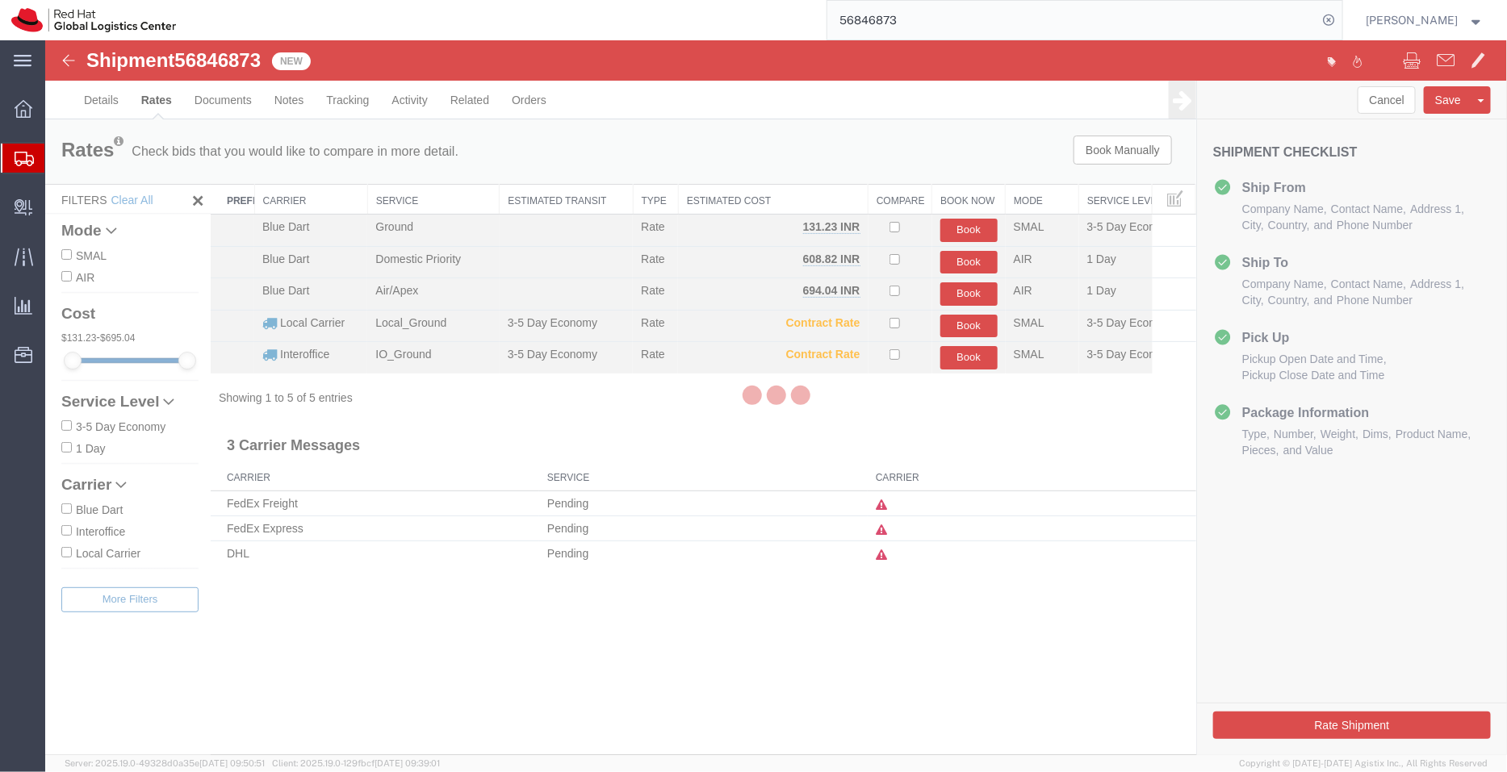
scroll to position [0, 0]
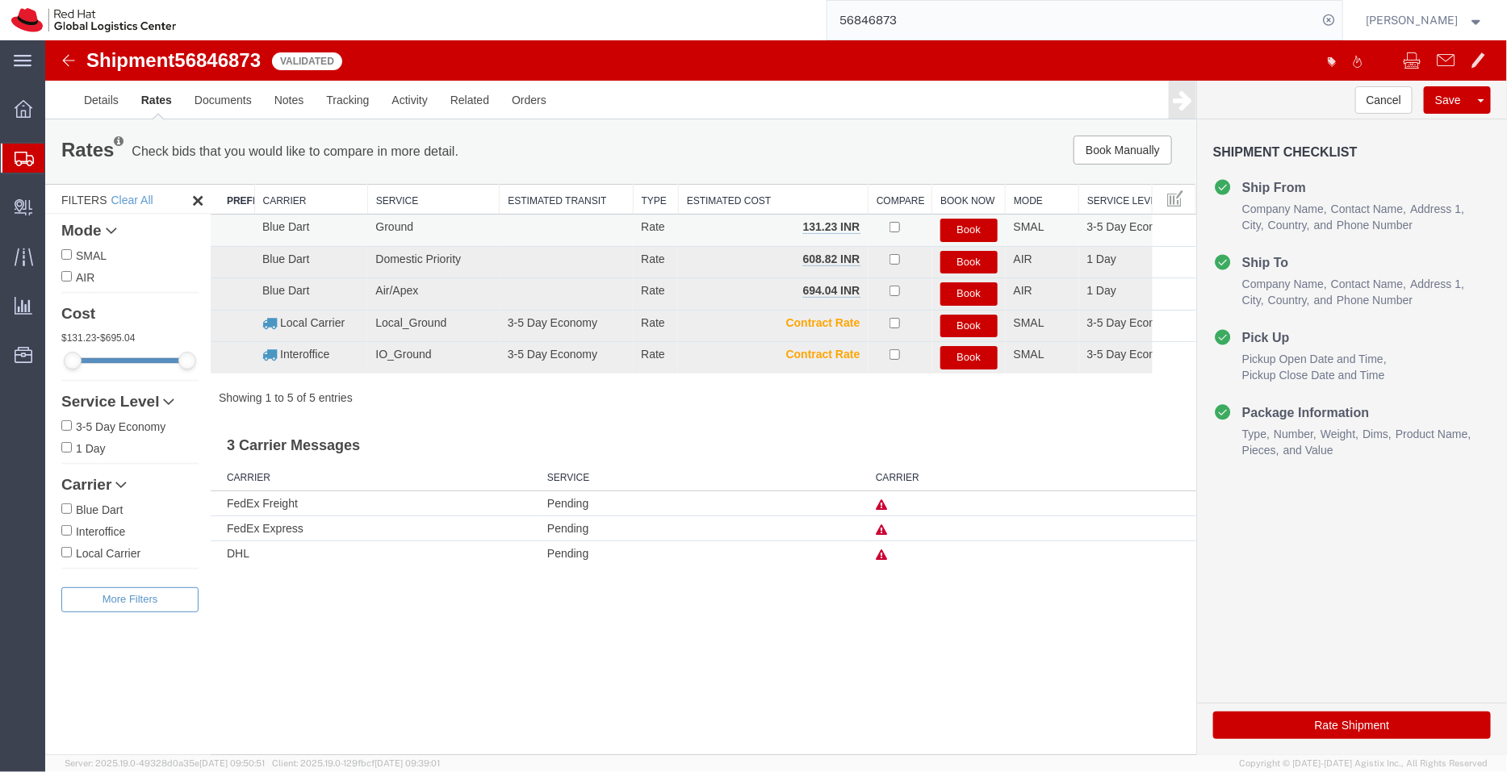
click at [964, 231] on button "Book" at bounding box center [967, 229] width 57 height 23
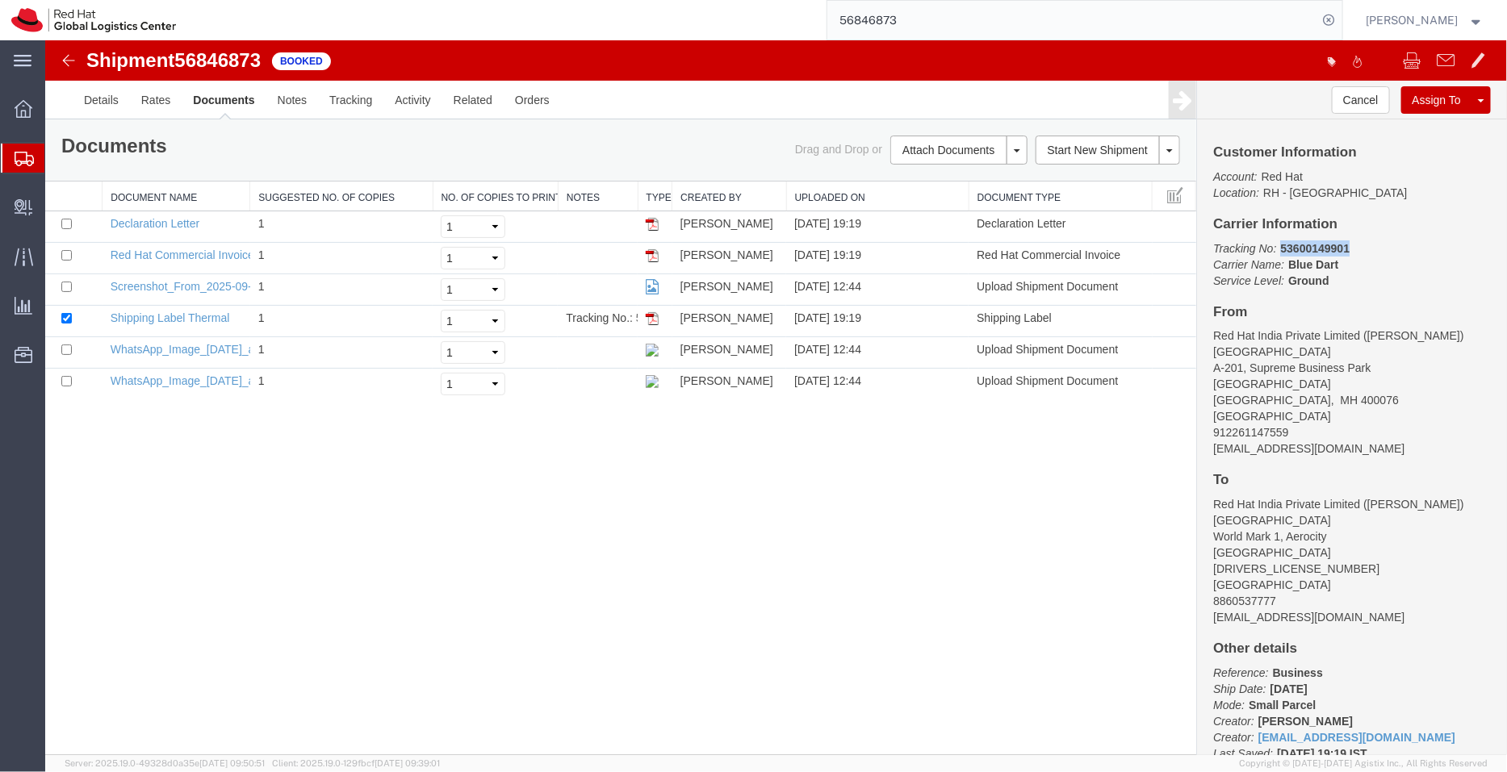
drag, startPoint x: 1322, startPoint y: 244, endPoint x: 1280, endPoint y: 247, distance: 42.1
click at [1280, 247] on p "Tracking No: 53600149901 Carrier Name: Blue Dart Blue Dart Service Level: Ground" at bounding box center [1351, 264] width 278 height 48
click at [652, 255] on img at bounding box center [651, 255] width 13 height 13
click at [939, 150] on button "Attach Documents" at bounding box center [947, 149] width 116 height 29
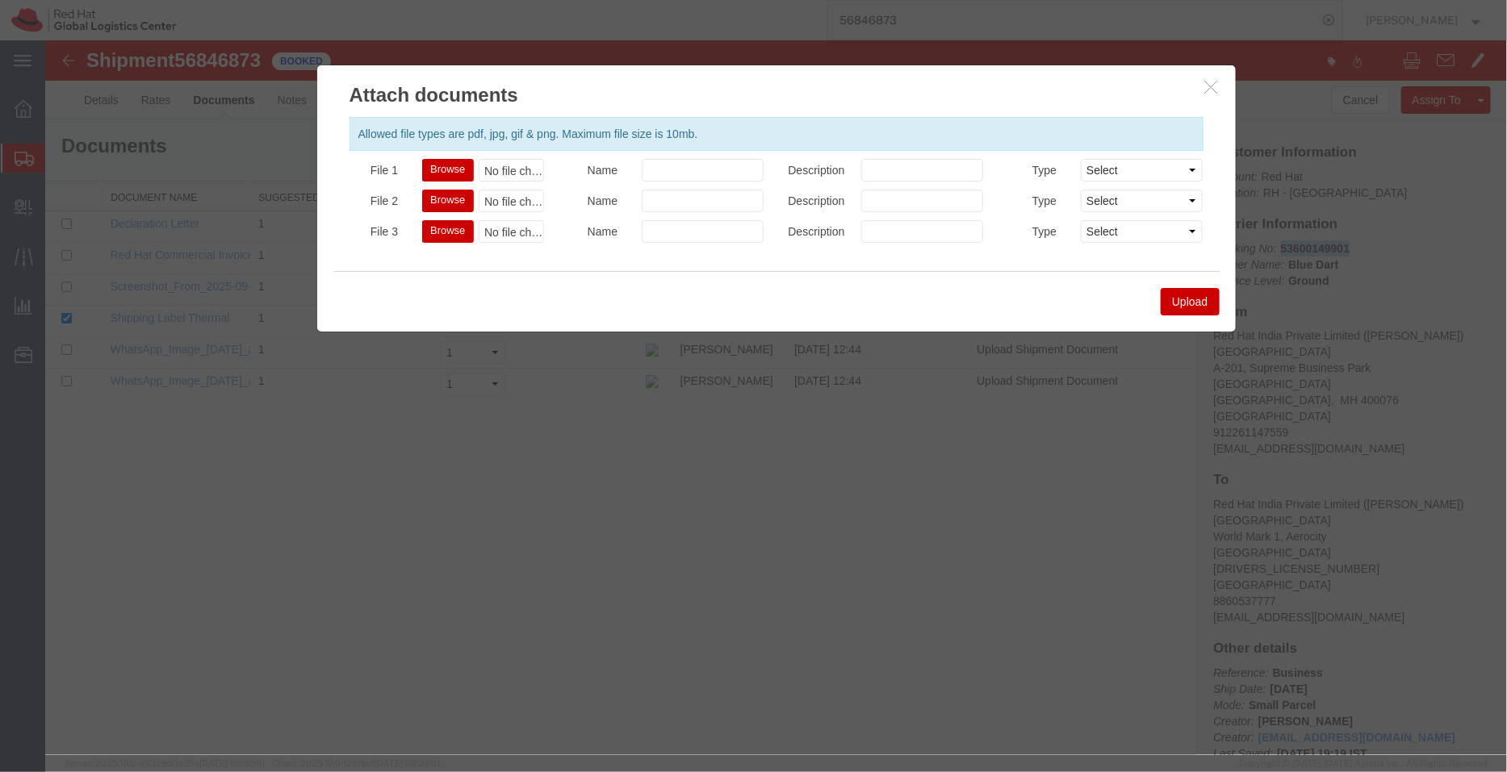
click at [450, 167] on button "Browse" at bounding box center [446, 169] width 51 height 23
type input "C:\fakepath\PI 53600149901.pdf"
click at [1198, 303] on button "Upload" at bounding box center [1189, 300] width 58 height 27
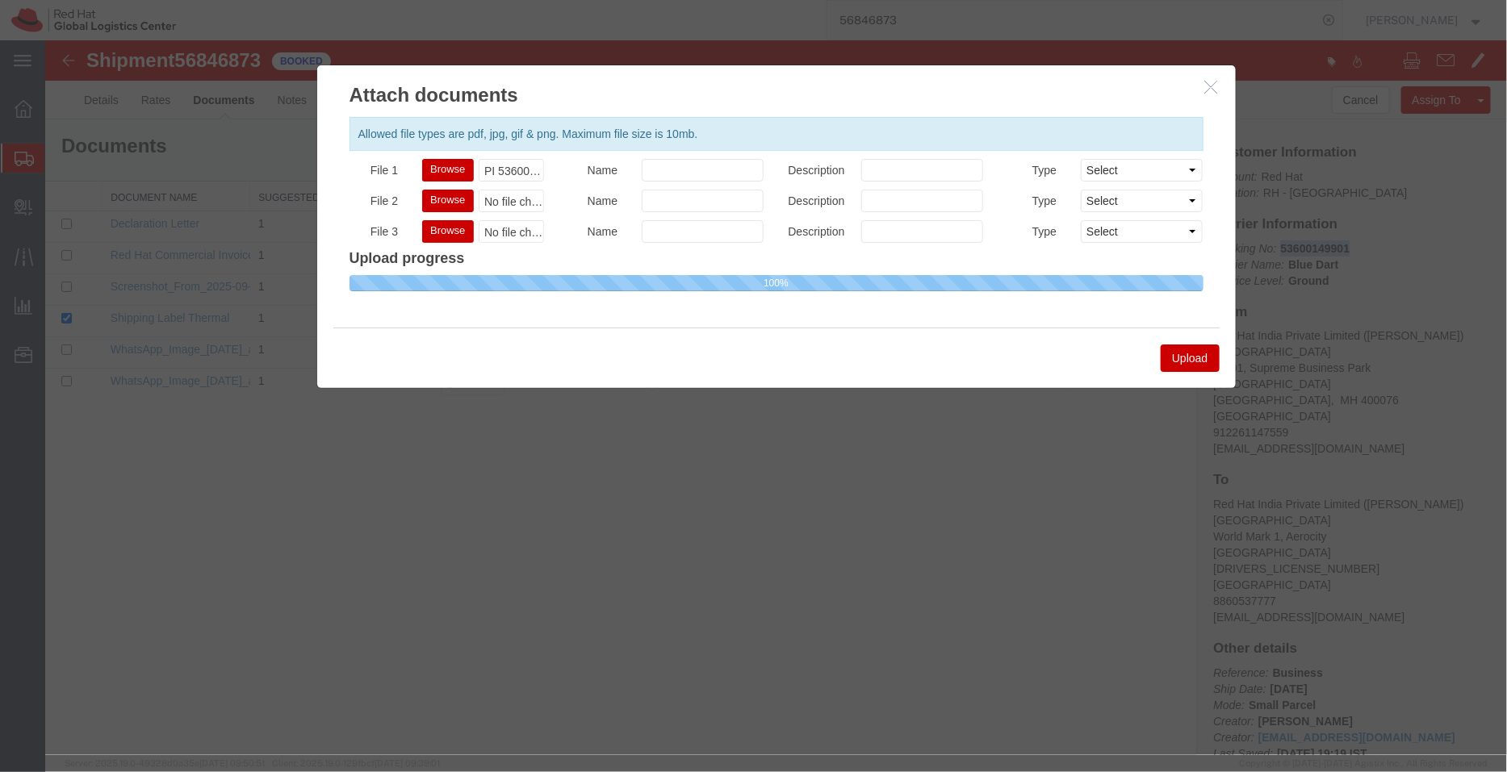
select select
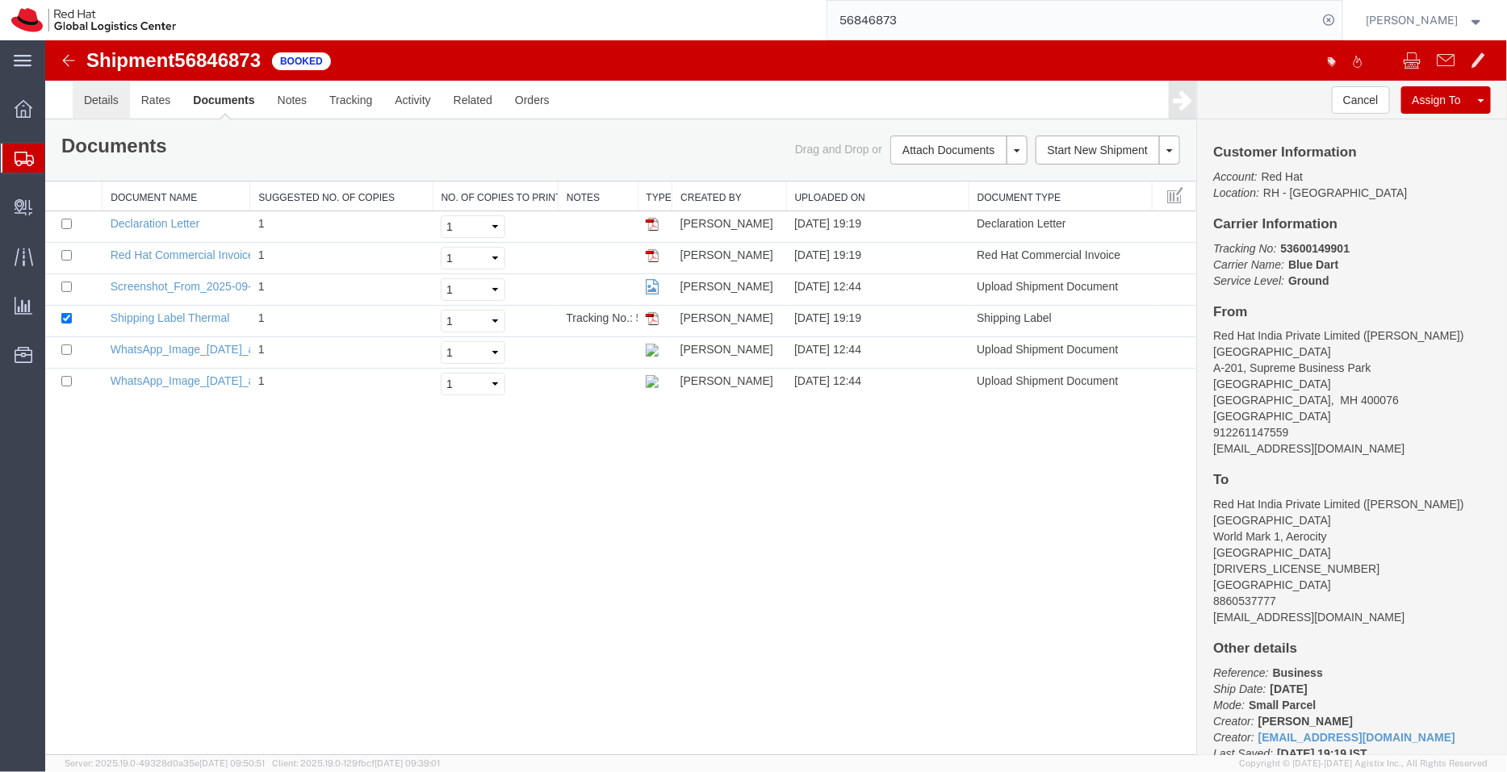
click at [99, 95] on link "Details" at bounding box center [100, 99] width 57 height 39
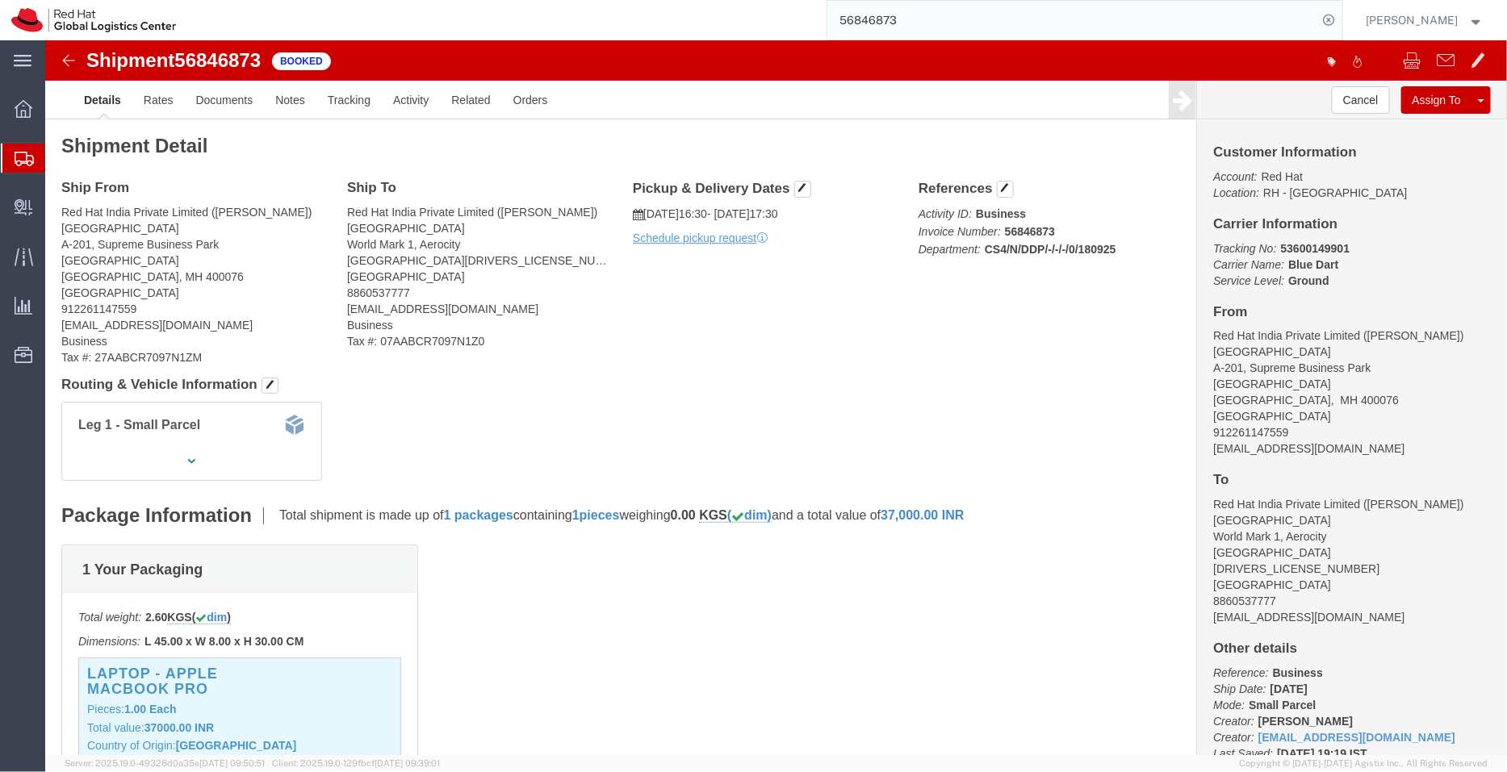
click p "Schedule pickup request"
click link "Schedule pickup request"
drag, startPoint x: 772, startPoint y: 201, endPoint x: 594, endPoint y: 166, distance: 181.7
click div "Pickup & Delivery Dates [DATE] 16:30 - [DATE] 17:30 Pickup request number : 799…"
copy div "[DATE] 16:30 - [DATE] 17:30 Pickup request number : 79941484"
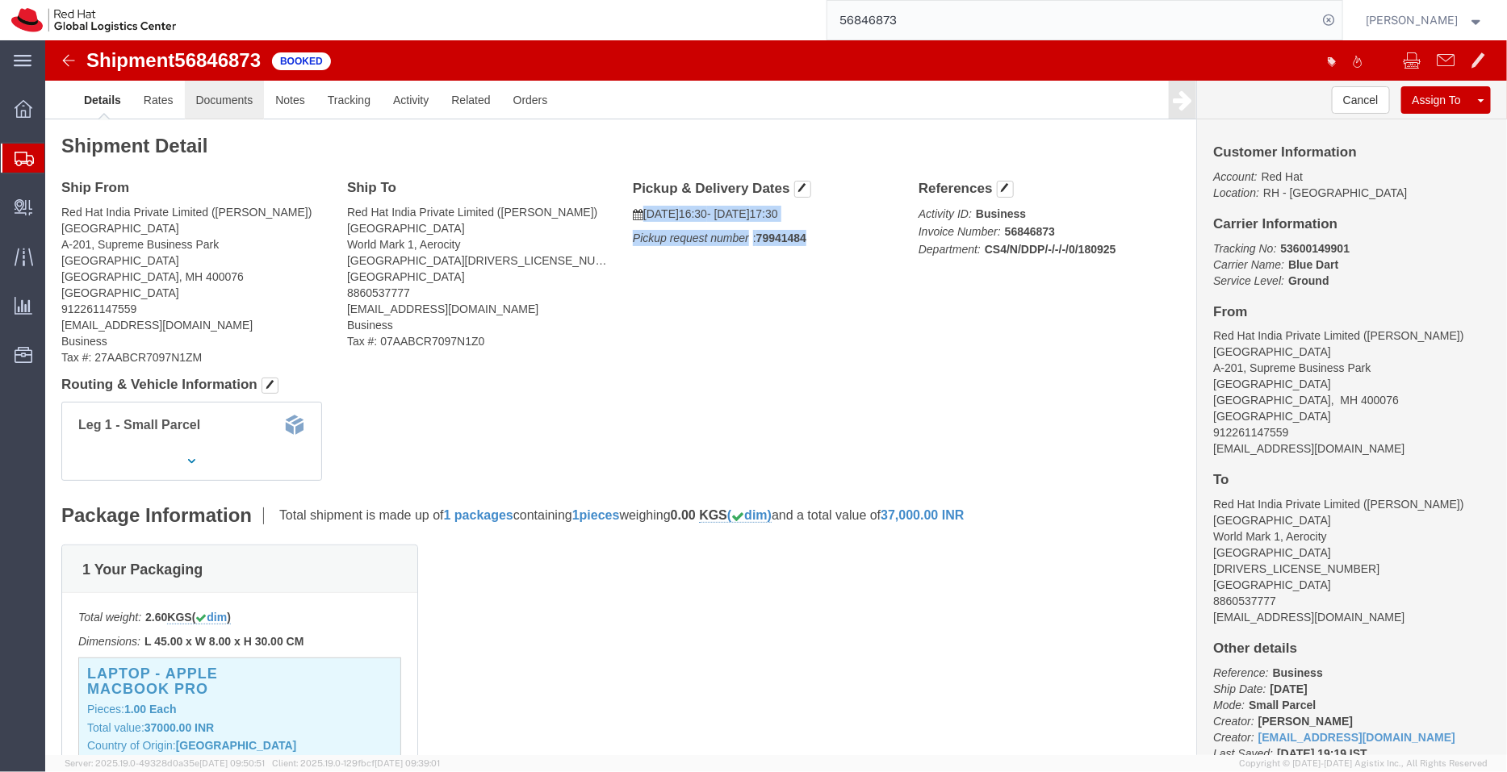
click link "Documents"
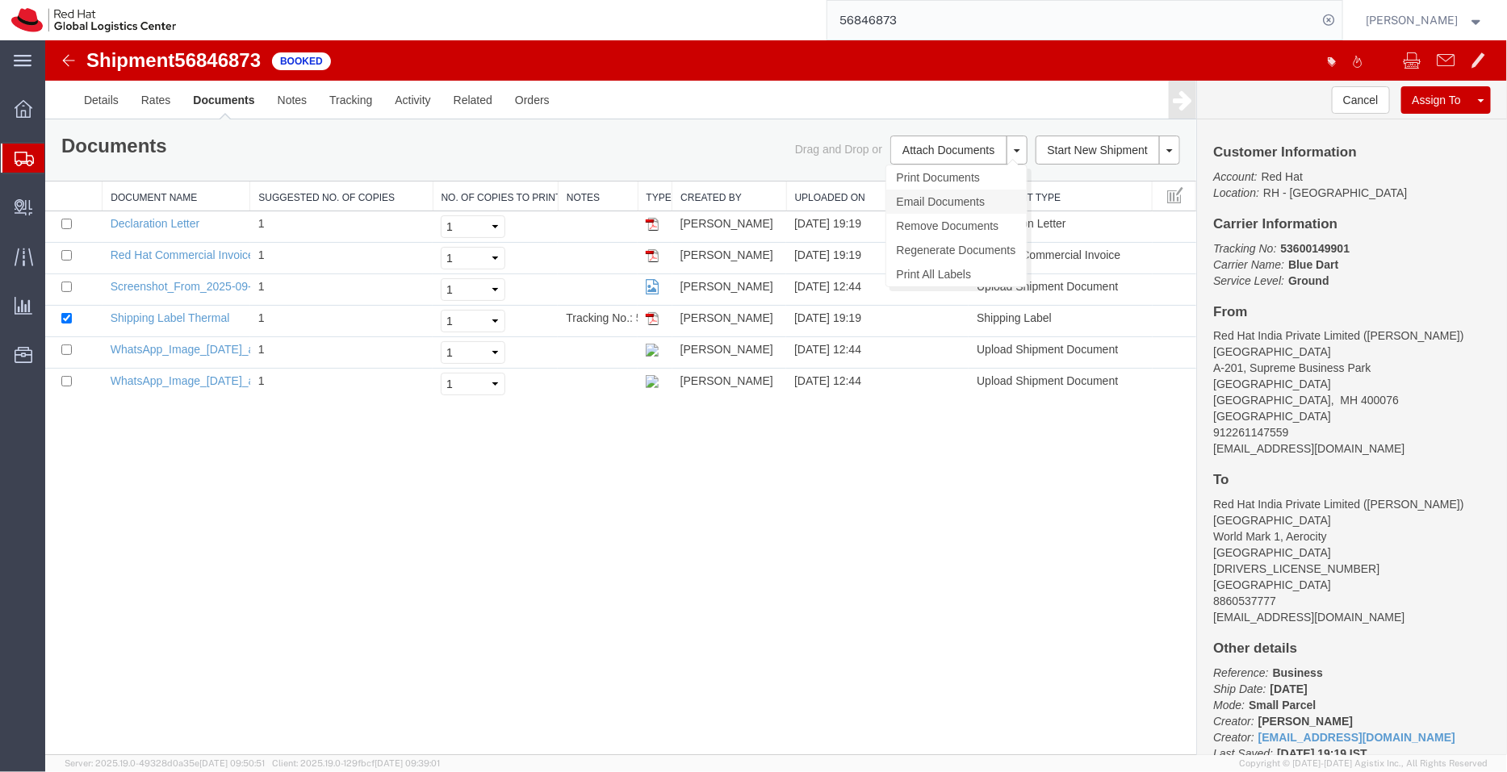
click at [926, 197] on link "Email Documents" at bounding box center [955, 201] width 140 height 24
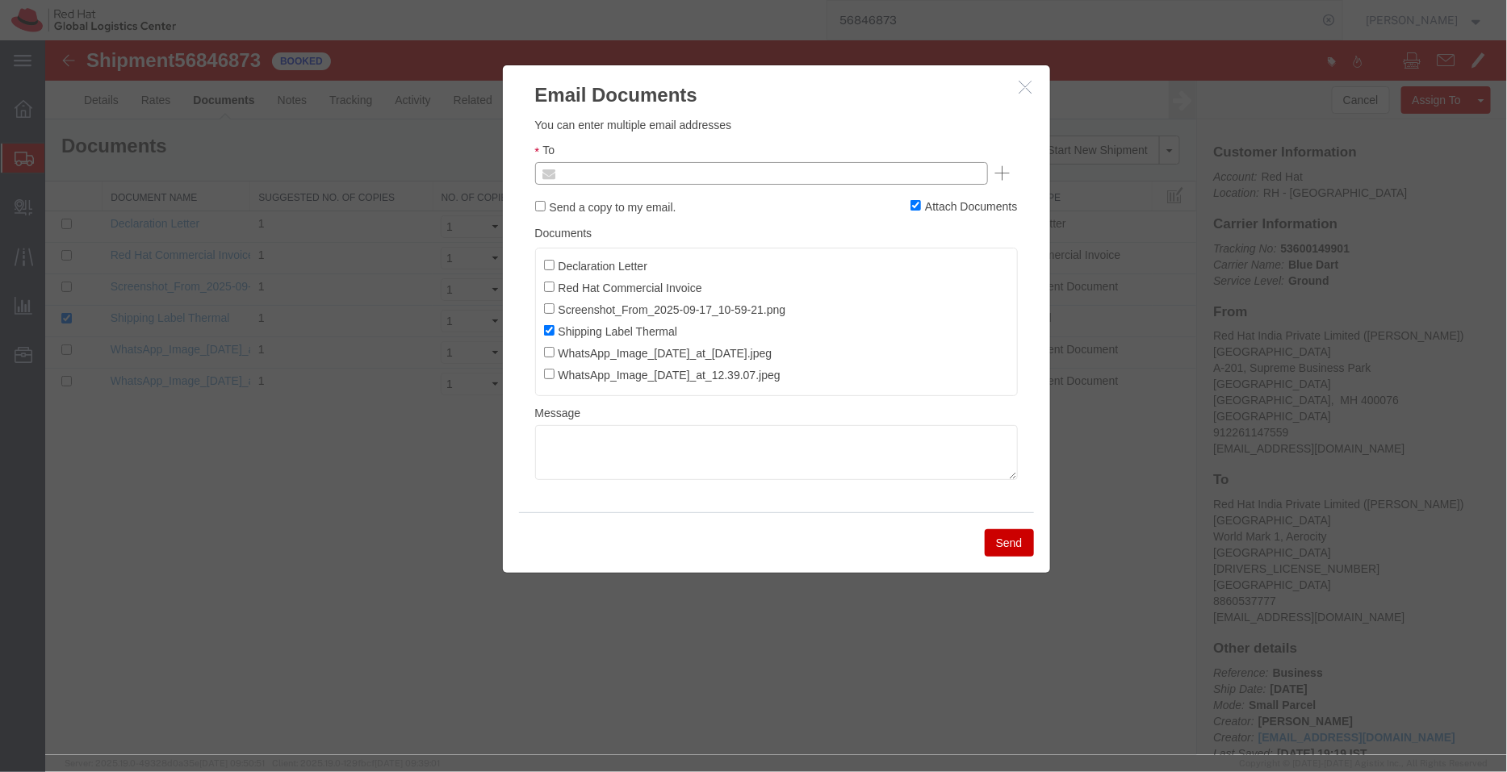
click at [677, 162] on input "text" at bounding box center [651, 172] width 189 height 21
paste input "[DATE] 16:30 - [DATE] 17:30 Pickup request number: 79941484"
type input "[DATE] 16:30 - [DATE] 17:30 Pickup request number: 79941484"
paste input "[DATE] 16:30 - [DATE] 17:30 Pickup request number: 79941484"
type input "[DATE] 16:30 - [DATE] 17:30 Pickup request number: 79941484"
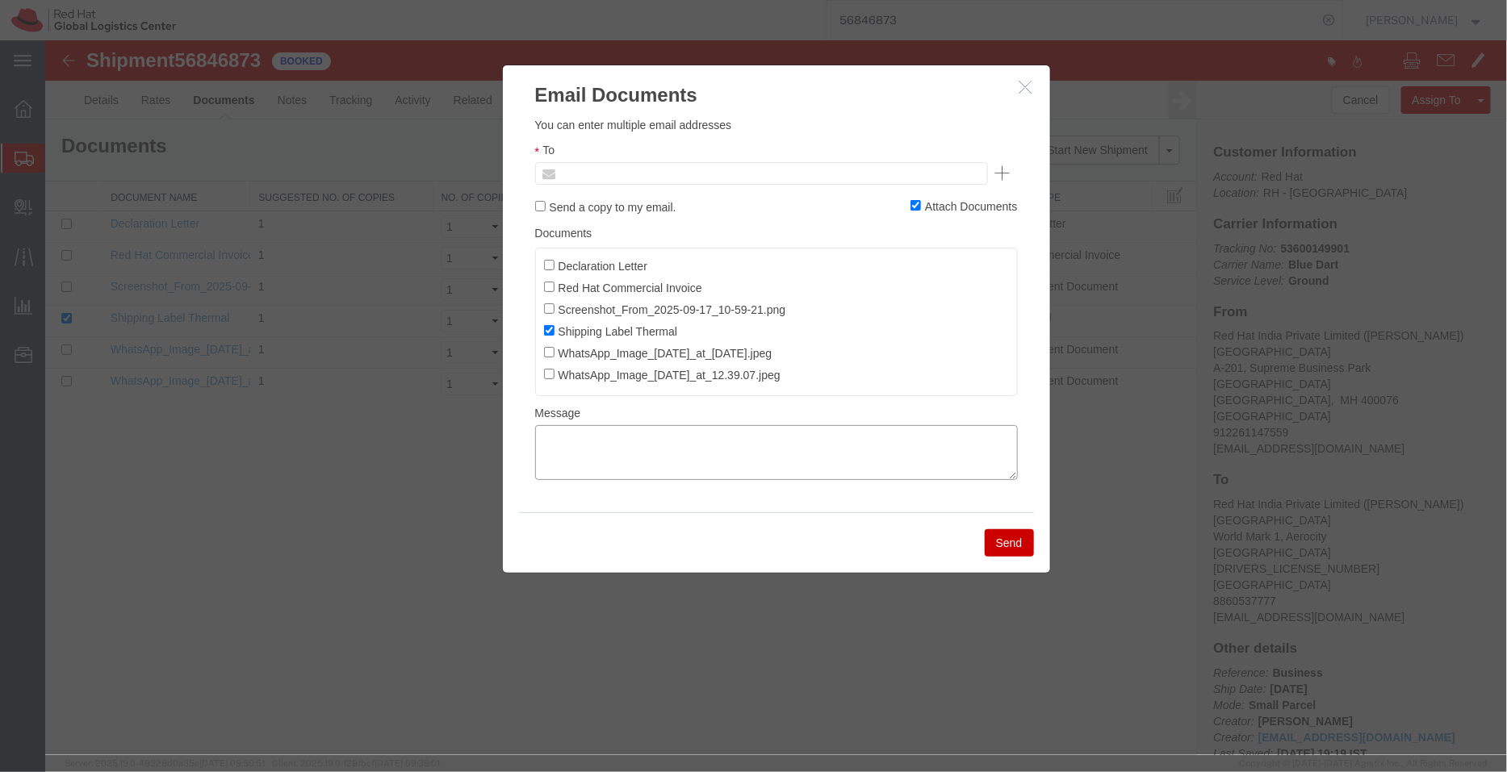
type input "Enter Email Address"
click at [630, 462] on textarea at bounding box center [775, 452] width 483 height 55
paste textarea "[DATE] 16:30 - [DATE] 17:30 Pickup request number: 79941484"
click at [538, 469] on textarea "[DATE] 16:30 - [DATE] 17:30 Pickup request number: 79941484" at bounding box center [775, 452] width 483 height 55
click at [539, 441] on textarea "[DATE] 16:30 - [DATE] 17:30 Blue Dart Pickup request number: 79941484" at bounding box center [775, 452] width 483 height 55
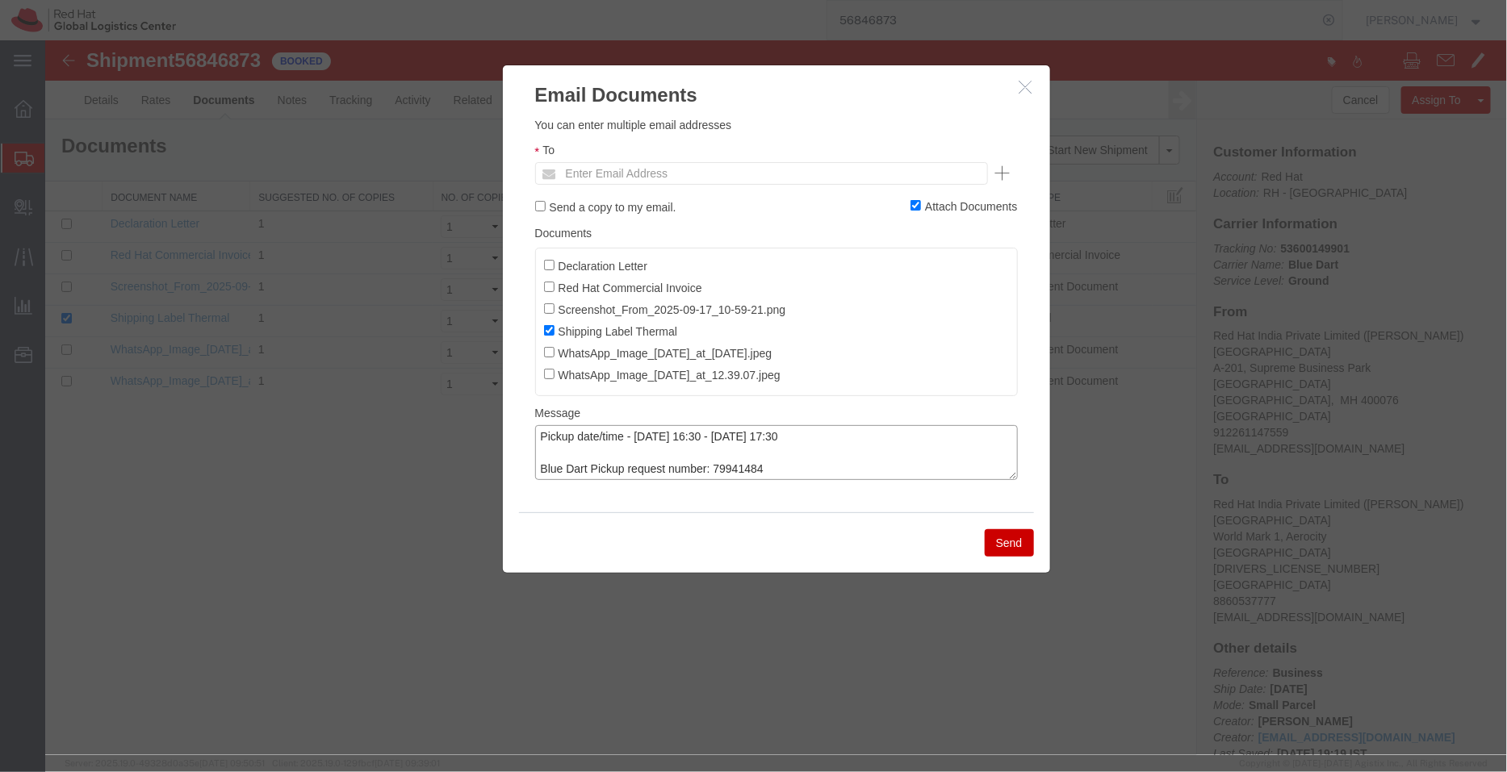
type textarea "Pickup date/time - [DATE] 16:30 - [DATE] 17:30 Blue Dart Pickup request number:…"
click at [1033, 88] on button "button" at bounding box center [1027, 87] width 20 height 20
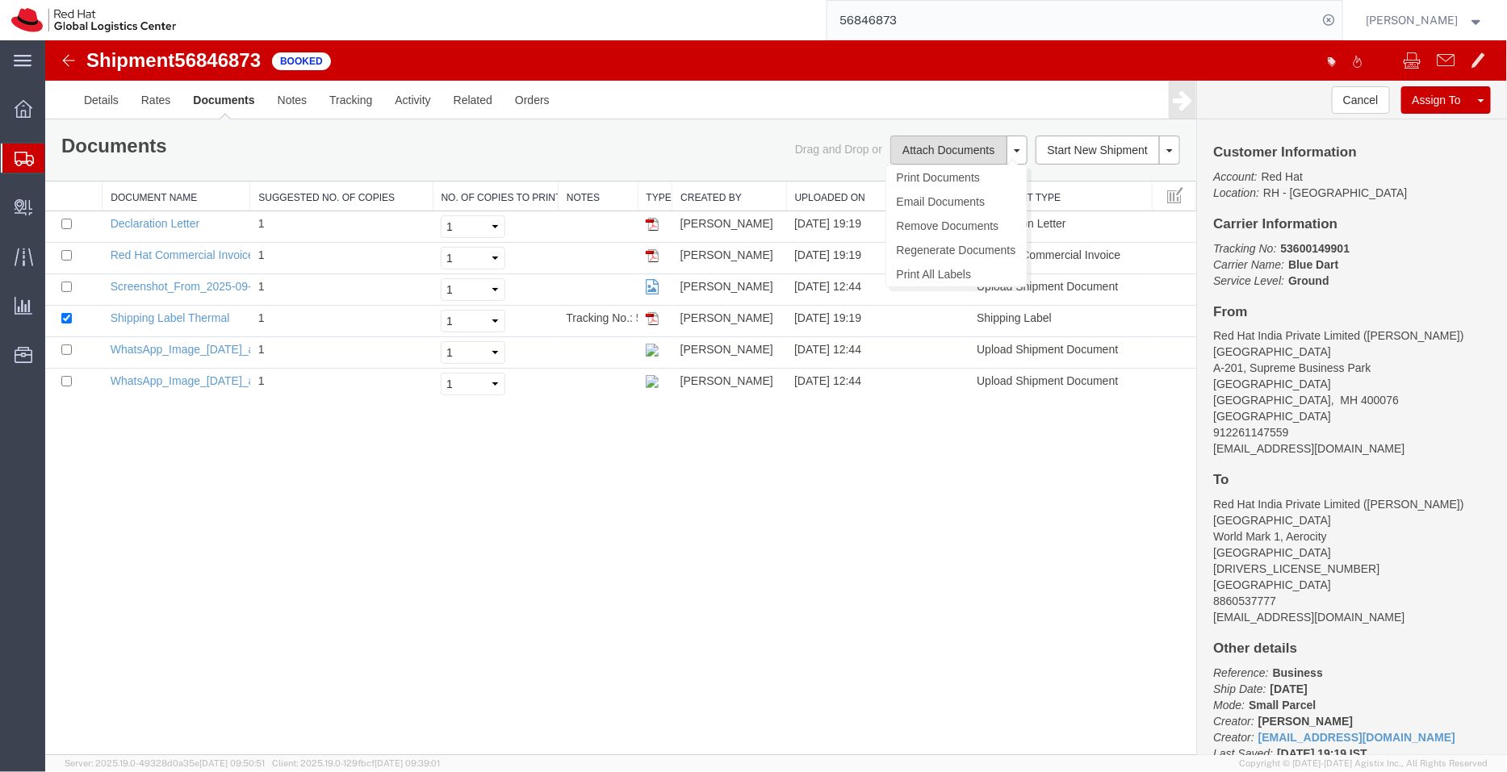
click at [956, 145] on button "Attach Documents" at bounding box center [947, 149] width 116 height 29
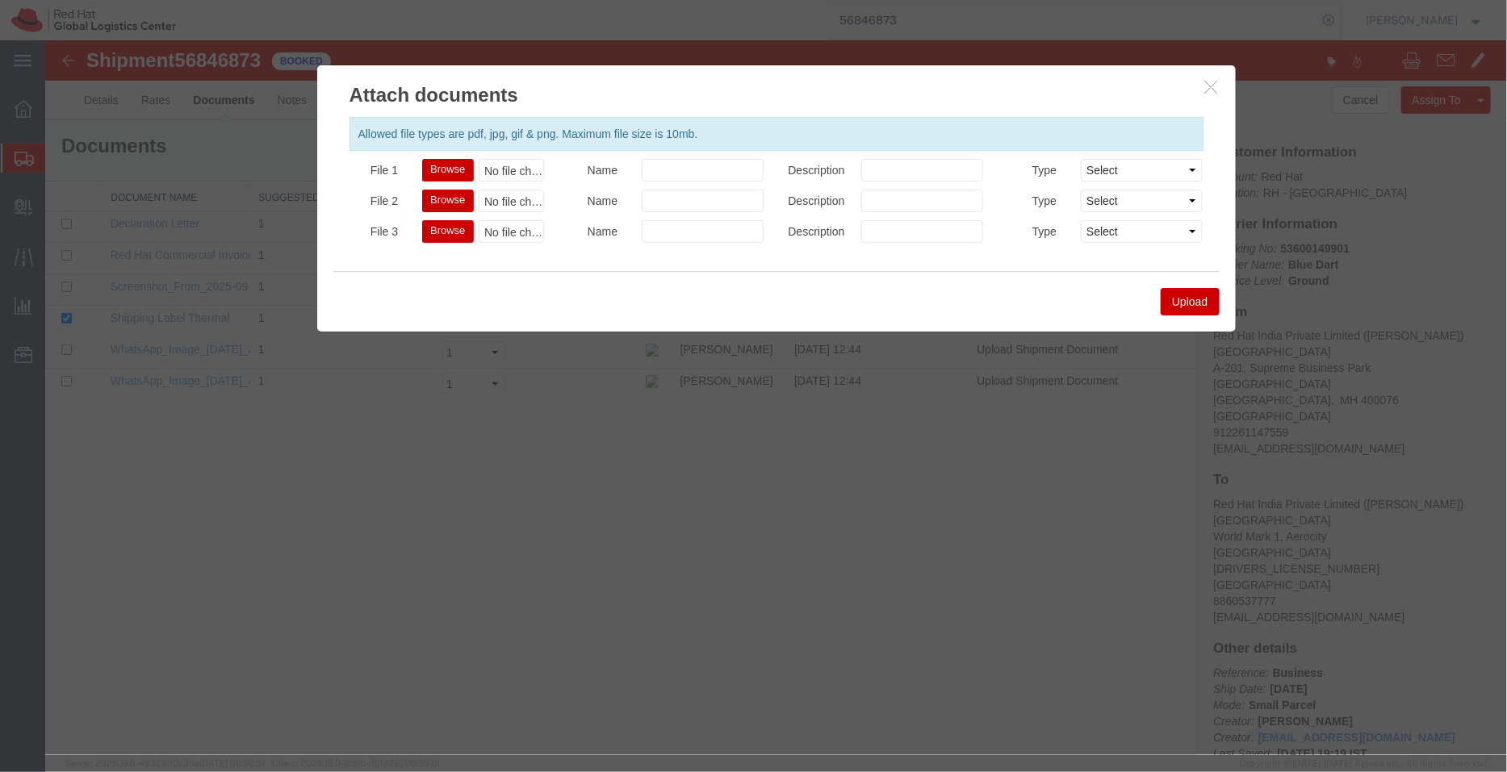
click at [441, 166] on button "Browse" at bounding box center [446, 169] width 51 height 23
type input "C:\fakepath\PI 53600149901.pdf"
click at [1192, 291] on button "Upload" at bounding box center [1189, 300] width 58 height 27
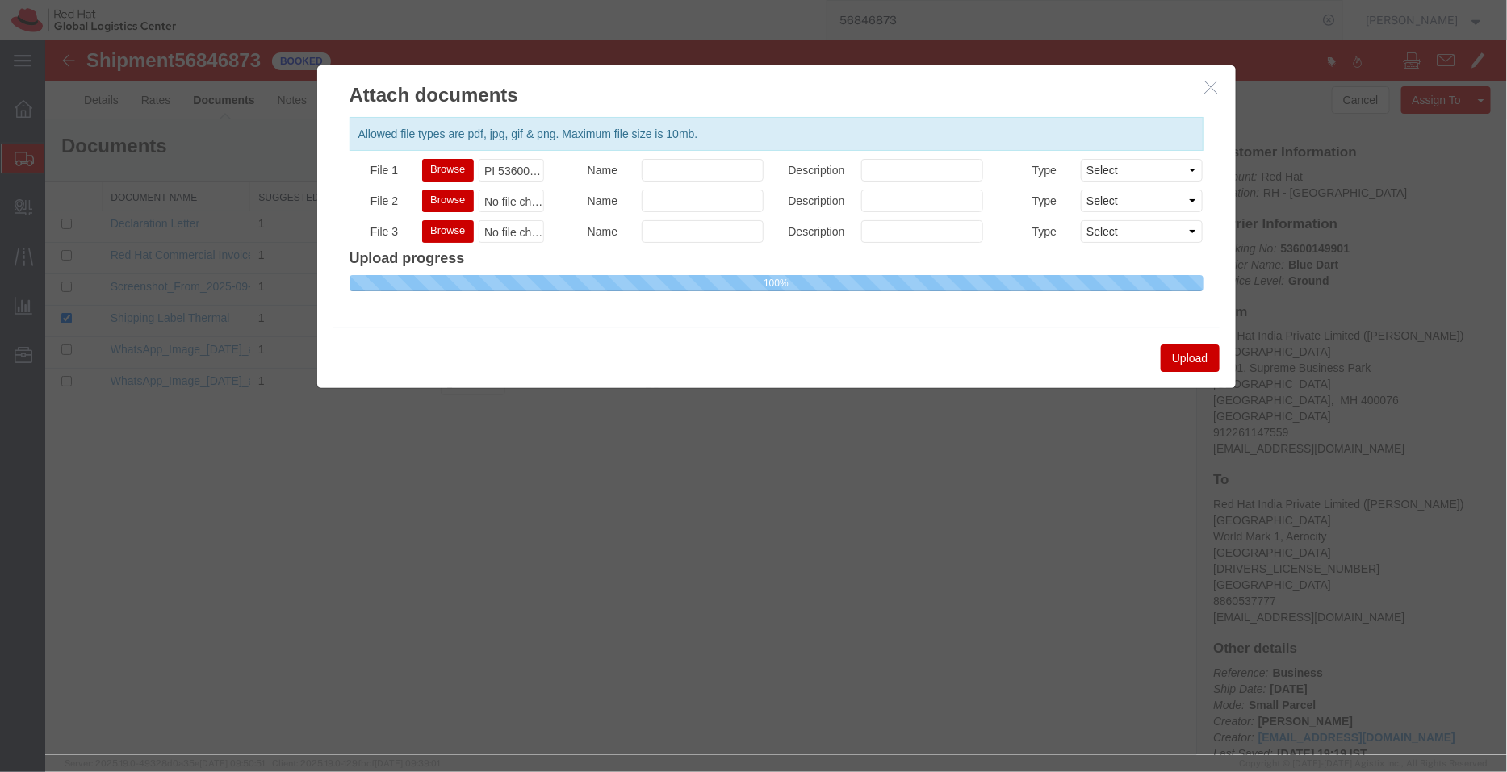
select select
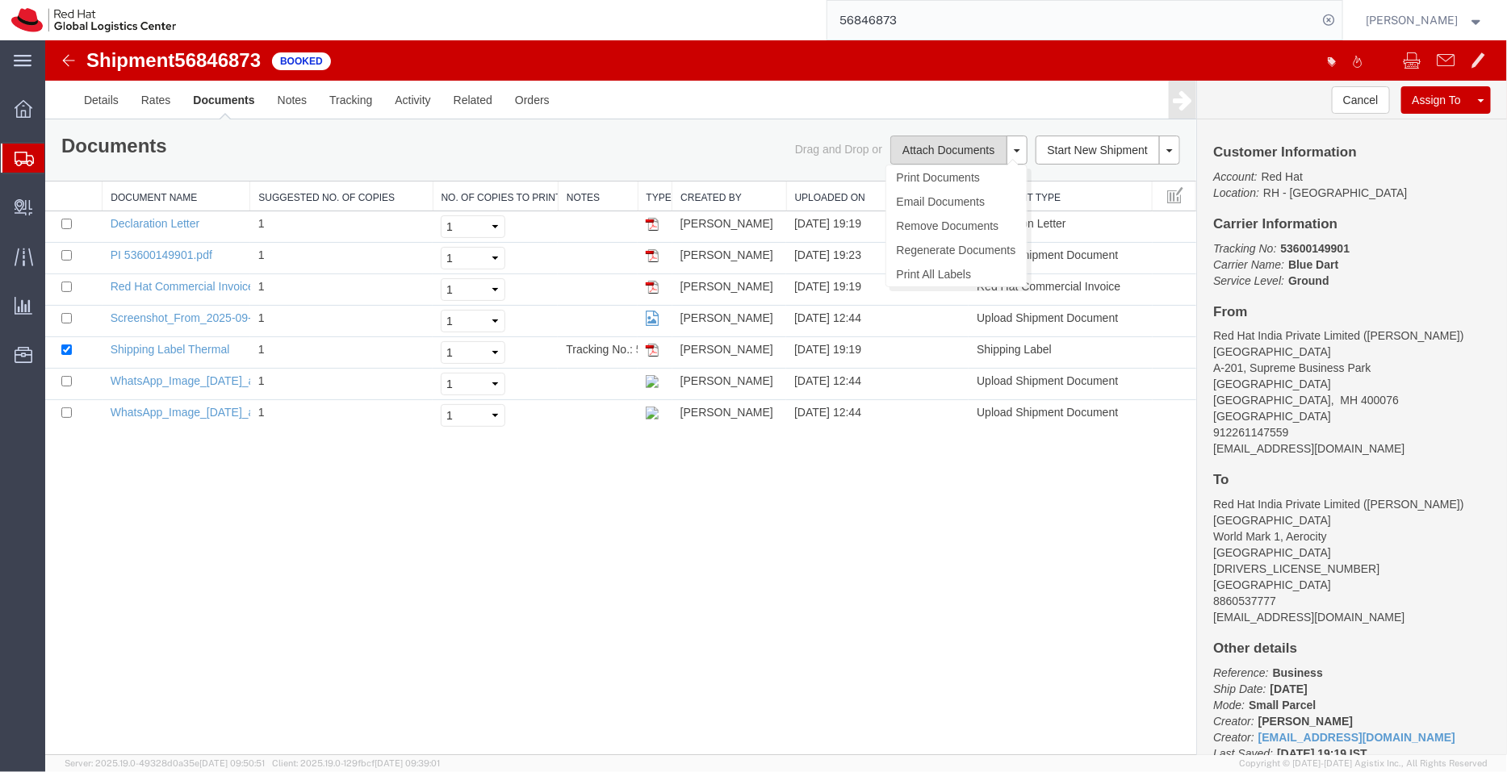
click at [934, 153] on button "Attach Documents" at bounding box center [947, 149] width 116 height 29
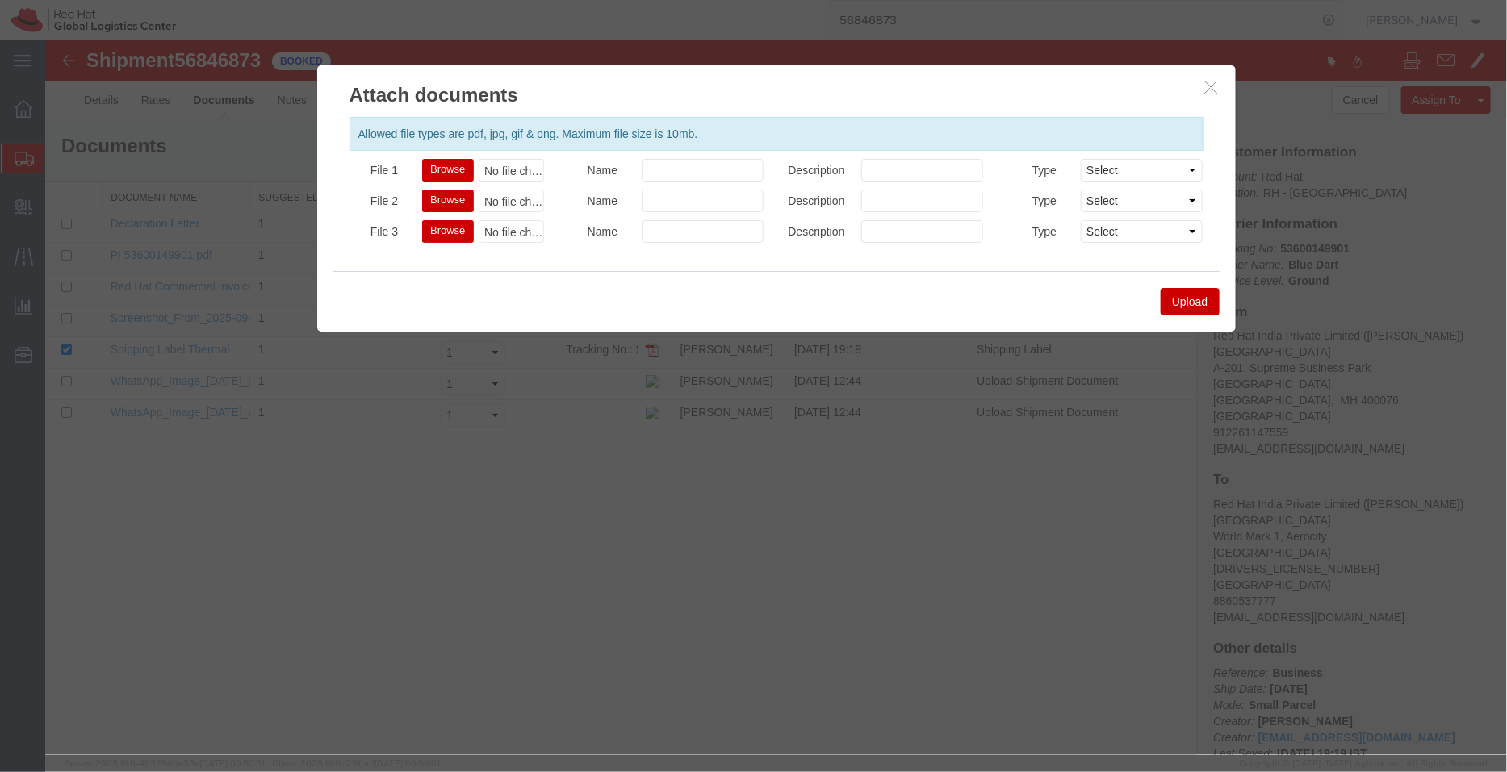
click at [1211, 86] on icon "button" at bounding box center [1210, 86] width 13 height 14
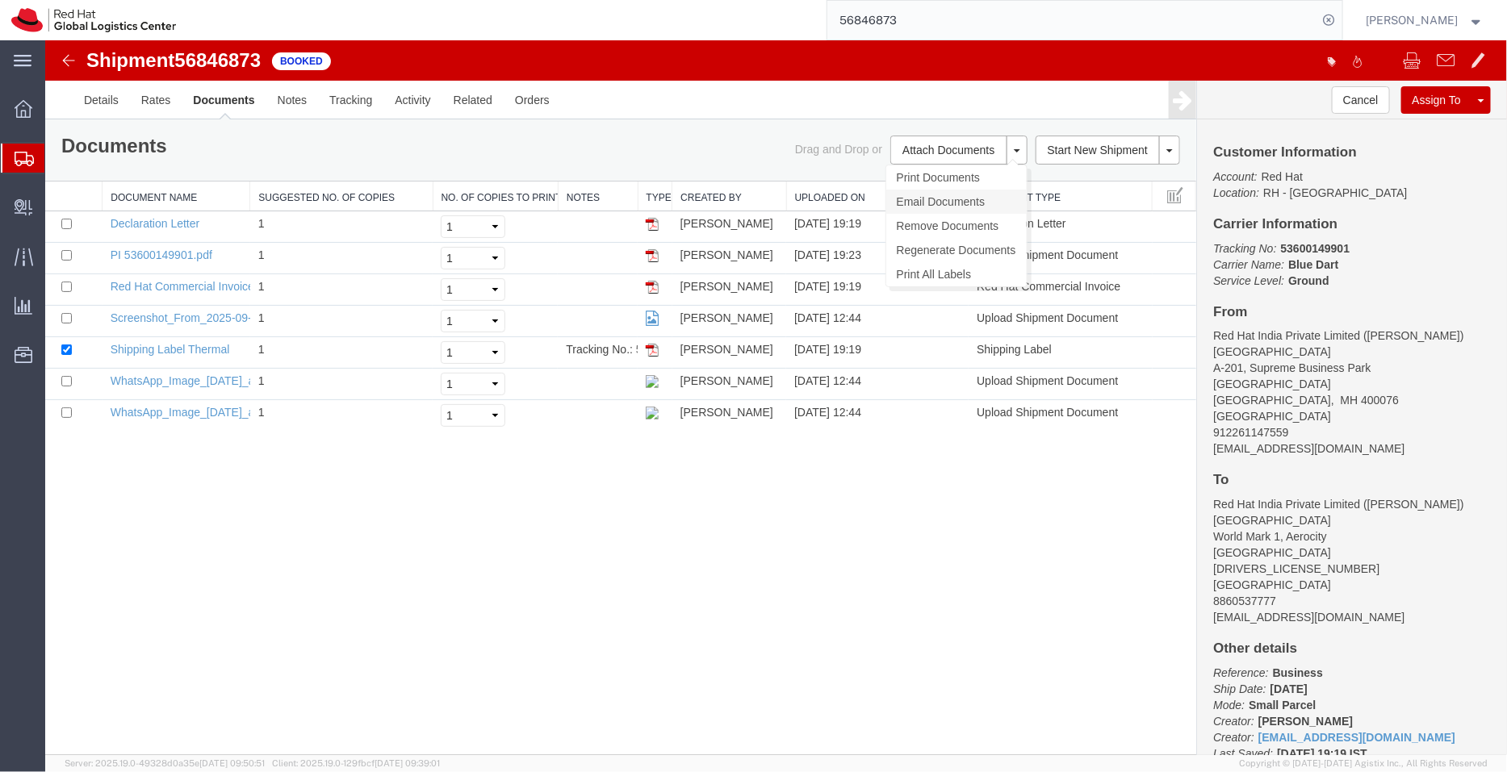
click at [932, 201] on link "Email Documents" at bounding box center [955, 201] width 140 height 24
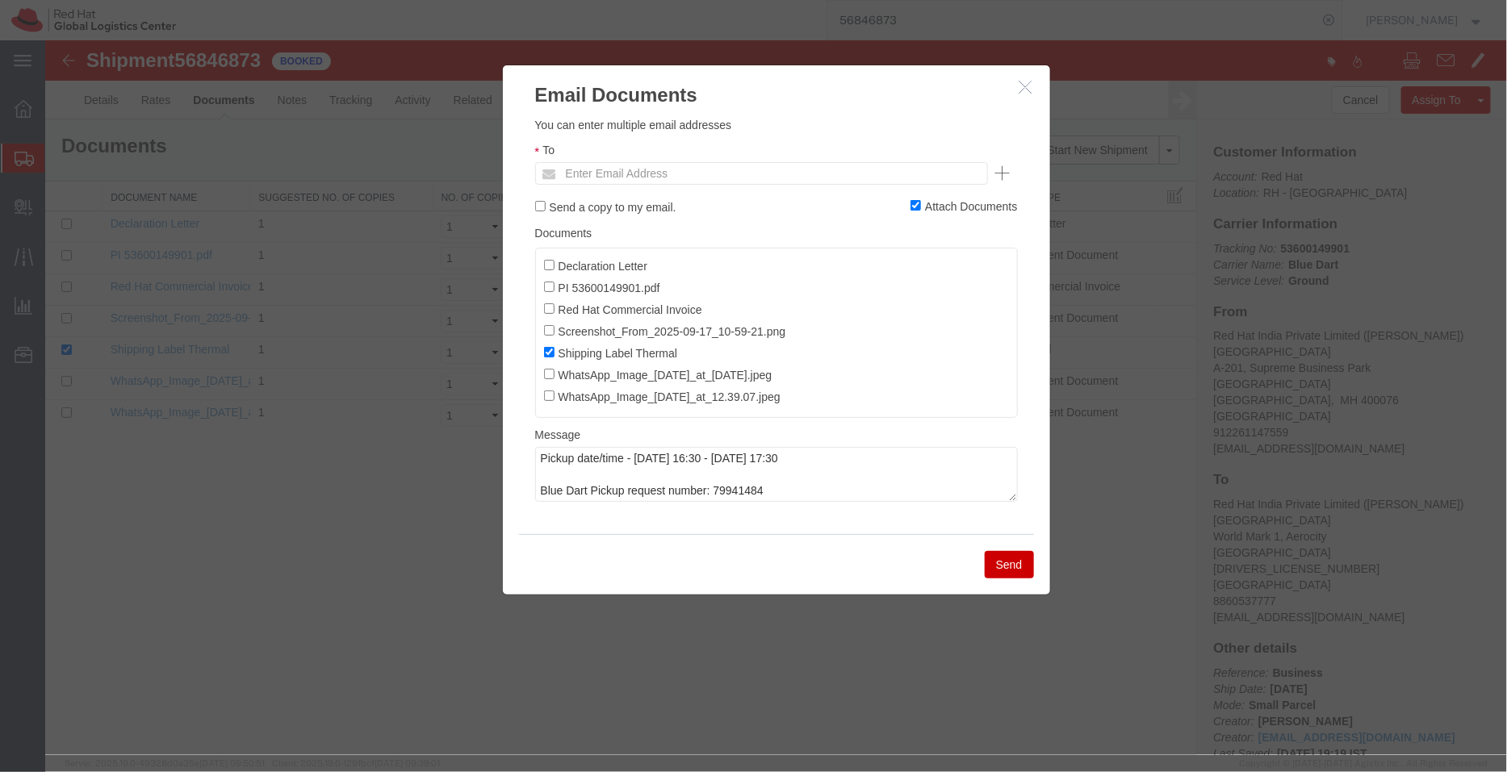
click at [547, 291] on label "PI 53600149901.pdf" at bounding box center [601, 287] width 116 height 18
click at [547, 291] on input "PI 53600149901.pdf" at bounding box center [548, 286] width 10 height 10
checkbox input "true"
click at [667, 179] on input "text" at bounding box center [651, 172] width 189 height 21
type input "d"
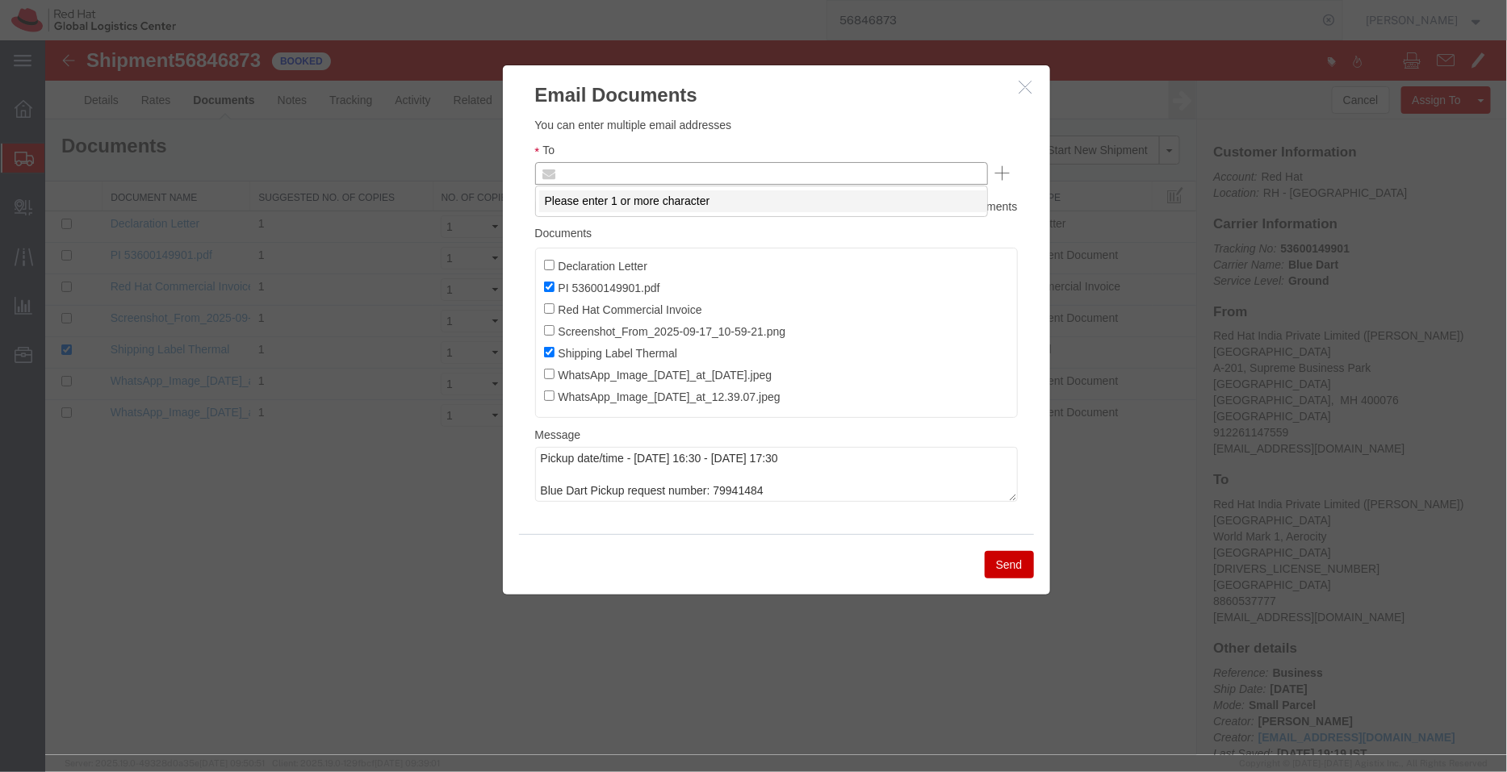
paste input "[EMAIL_ADDRESS][DOMAIN_NAME]"
type input "[EMAIL_ADDRESS][DOMAIN_NAME]"
click at [553, 264] on label "Declaration Letter" at bounding box center [595, 265] width 104 height 18
click at [553, 264] on input "Declaration Letter" at bounding box center [548, 264] width 10 height 10
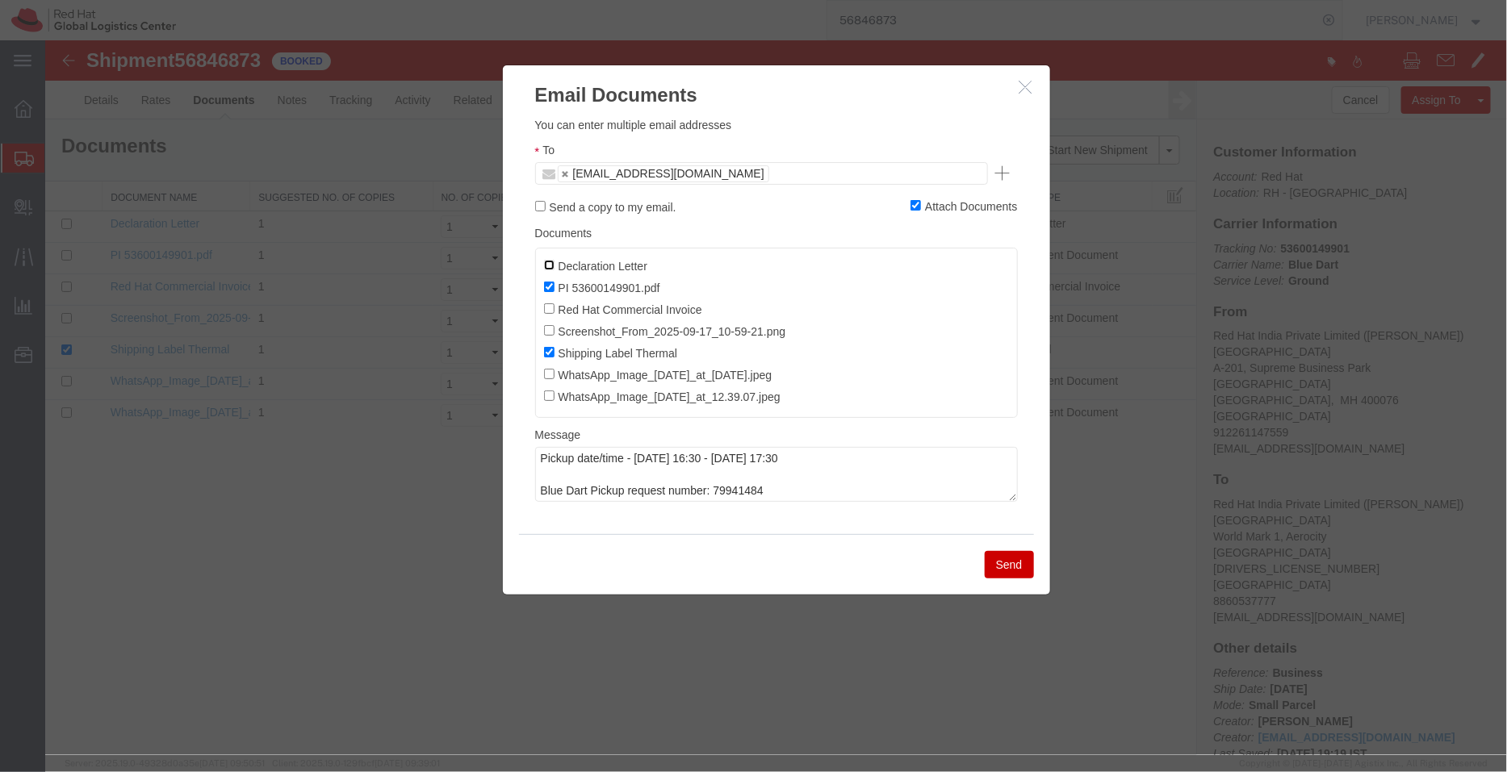
checkbox input "true"
click at [1010, 565] on button "Send" at bounding box center [1008, 563] width 49 height 27
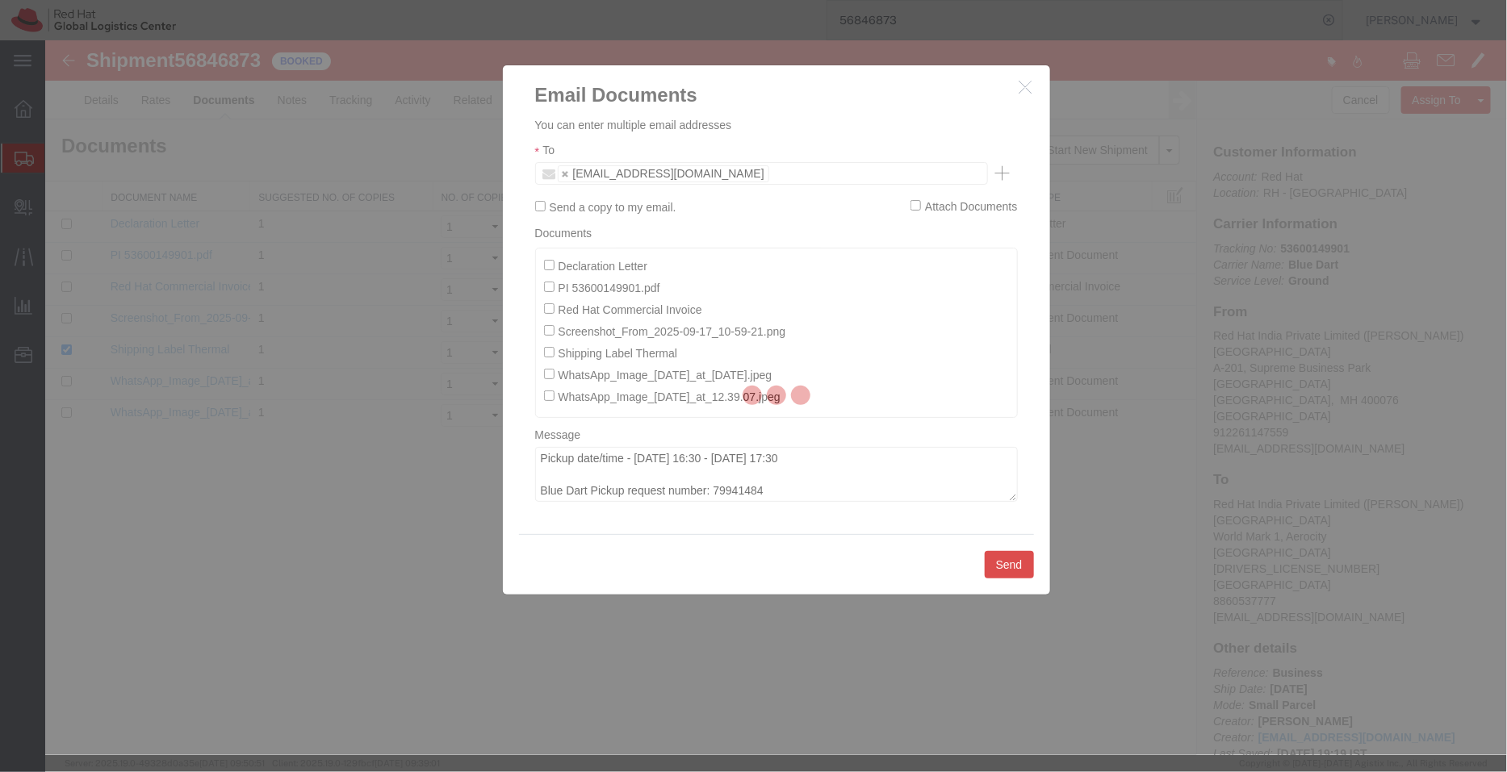
checkbox input "false"
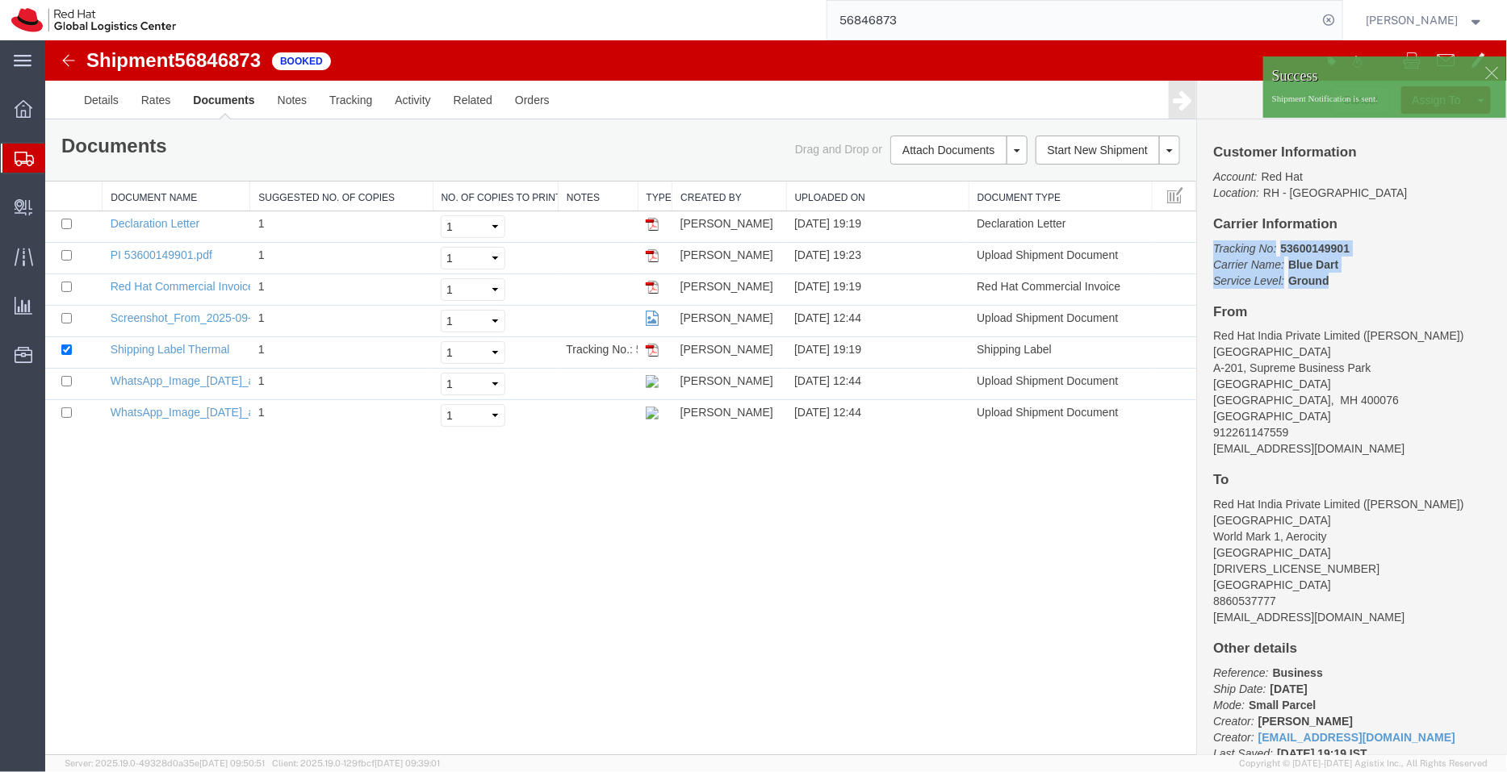
drag, startPoint x: 1341, startPoint y: 283, endPoint x: 1211, endPoint y: 243, distance: 136.8
click at [1211, 243] on div "Customer Information Account: Red Hat Location: [GEOGRAPHIC_DATA] - [GEOGRAPHIC…" at bounding box center [1351, 437] width 310 height 636
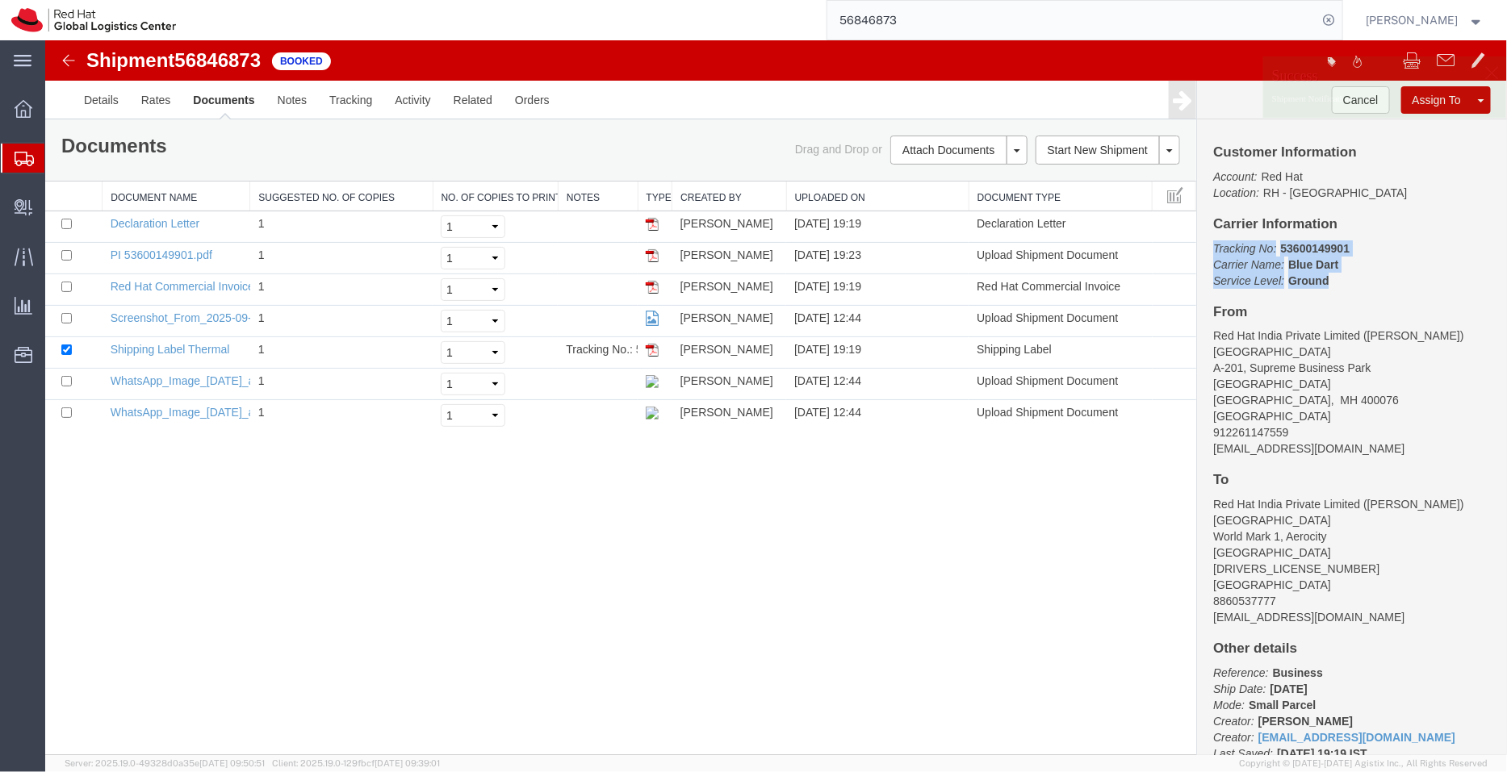
copy p "Tracking No: 53600149901 Carrier Name: Blue Dart Blue Dart Service Level: Ground"
click at [102, 113] on link "Details" at bounding box center [100, 99] width 57 height 39
